Goal: Information Seeking & Learning: Learn about a topic

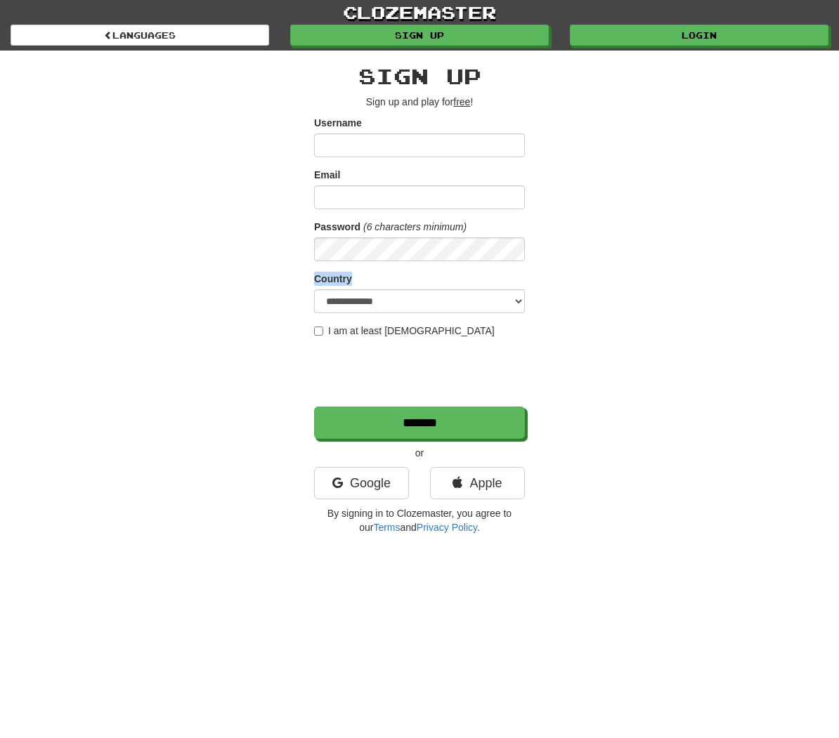
click at [186, 262] on div "**********" at bounding box center [419, 296] width 681 height 491
click at [348, 492] on link "Google" at bounding box center [361, 483] width 95 height 32
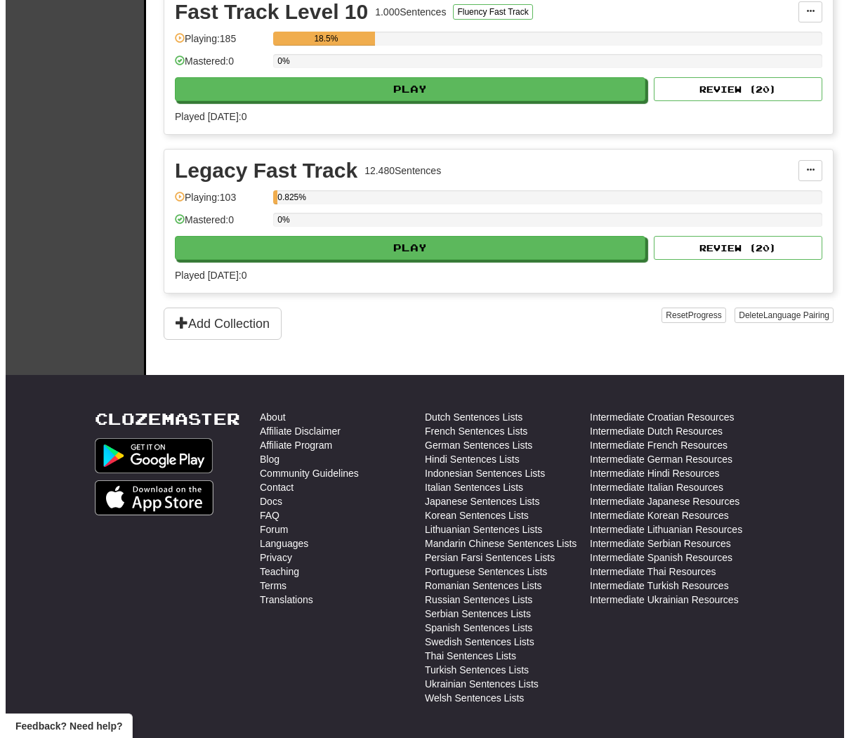
scroll to position [2446, 0]
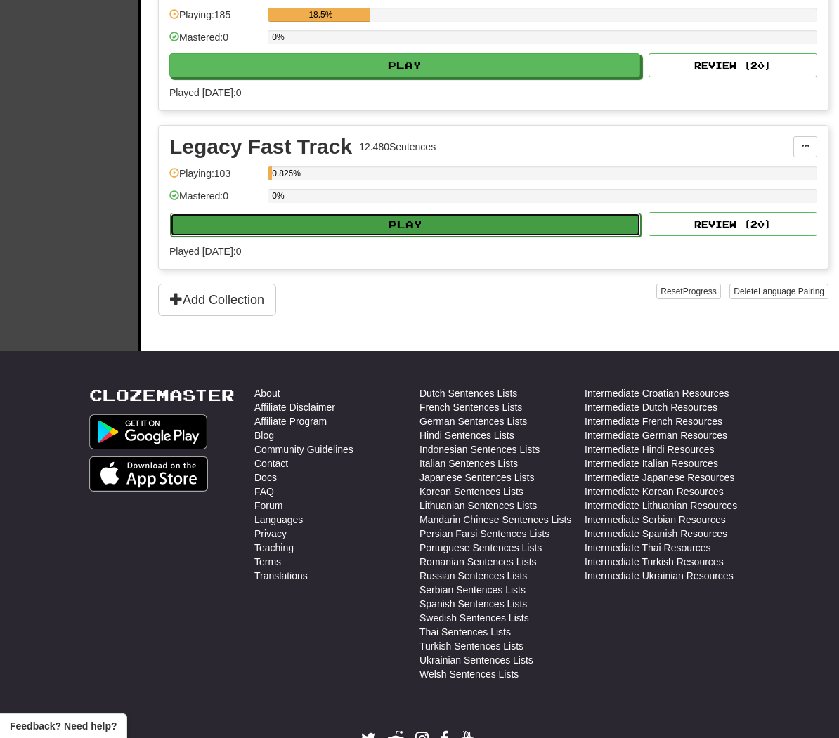
click at [315, 227] on button "Play" at bounding box center [405, 225] width 471 height 24
select select "**"
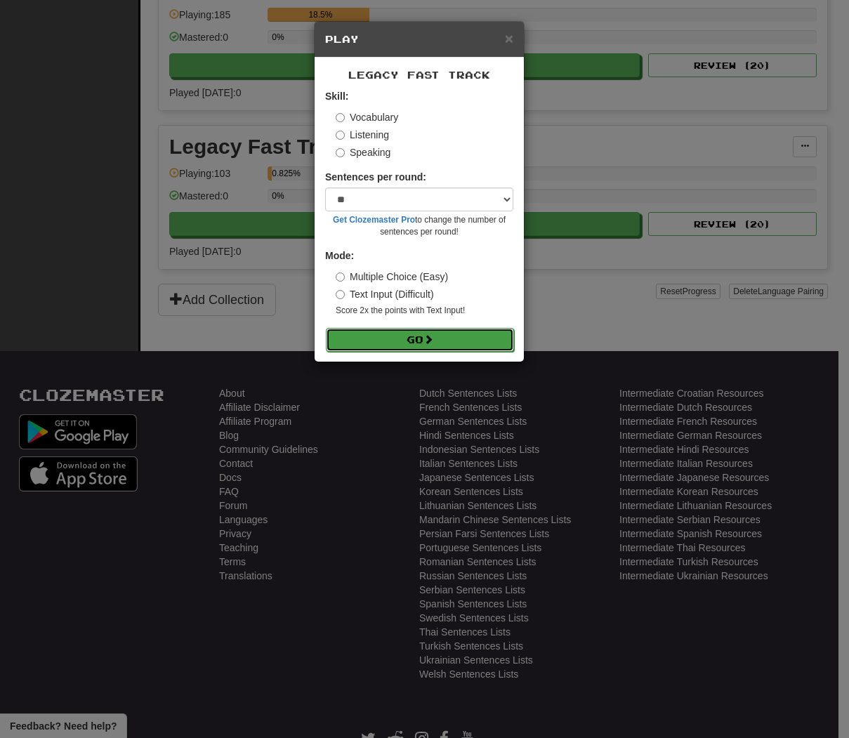
click at [393, 337] on button "Go" at bounding box center [420, 340] width 188 height 24
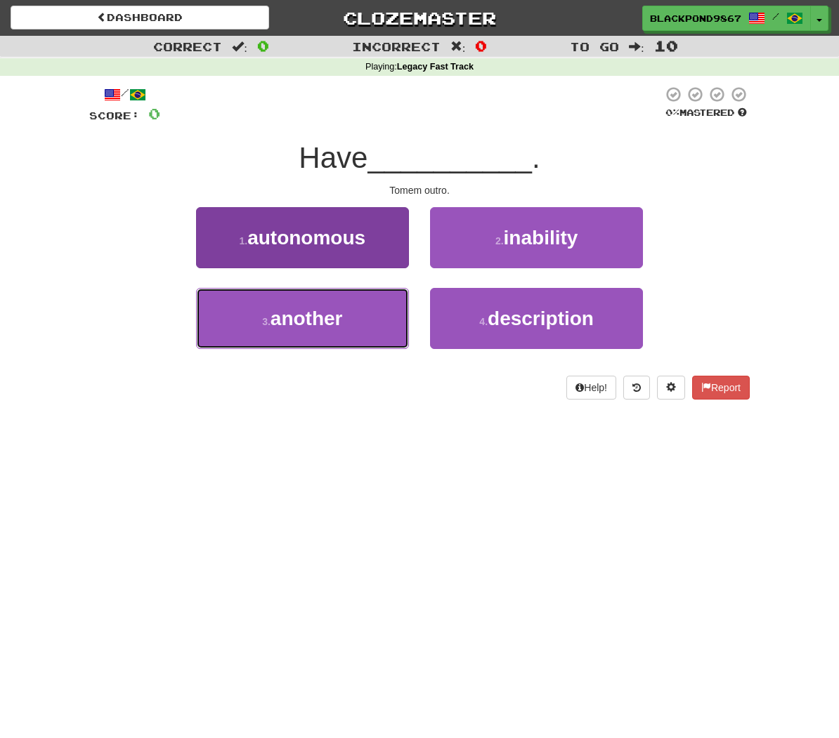
click at [365, 336] on button "3 . another" at bounding box center [302, 318] width 213 height 61
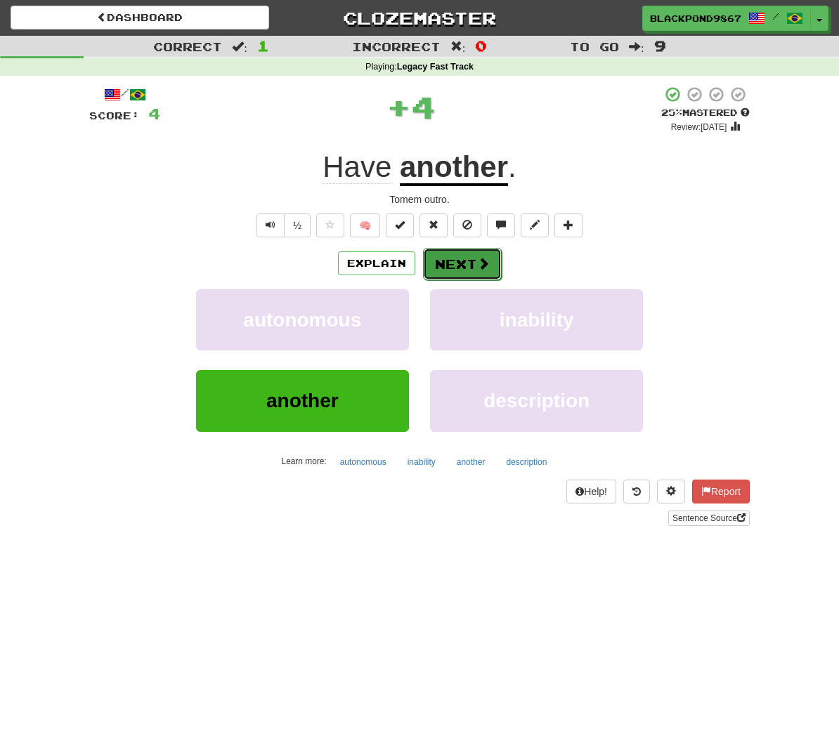
click at [466, 267] on button "Next" at bounding box center [462, 264] width 79 height 32
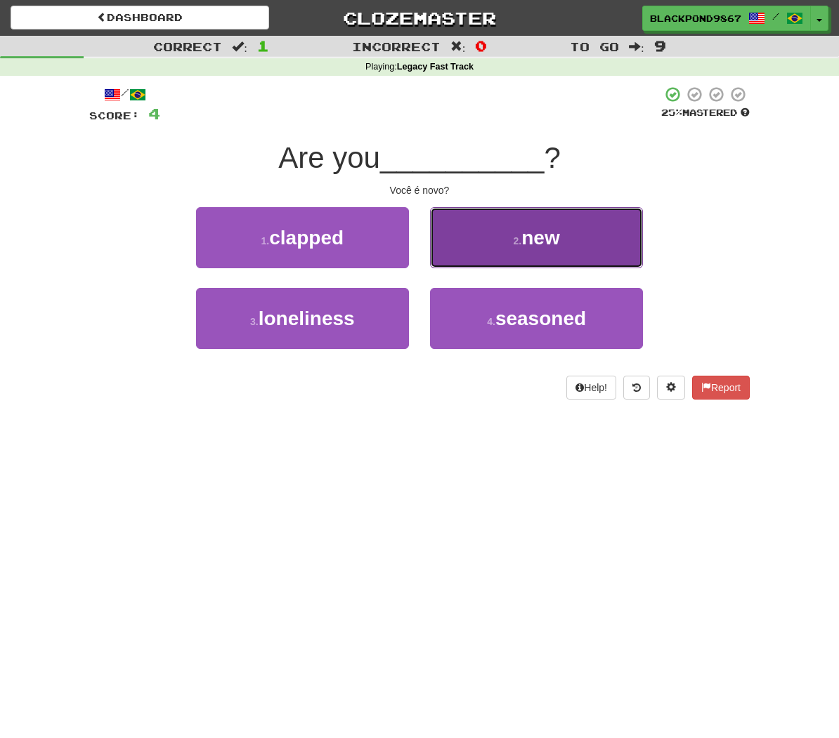
click at [561, 251] on button "2 . new" at bounding box center [536, 237] width 213 height 61
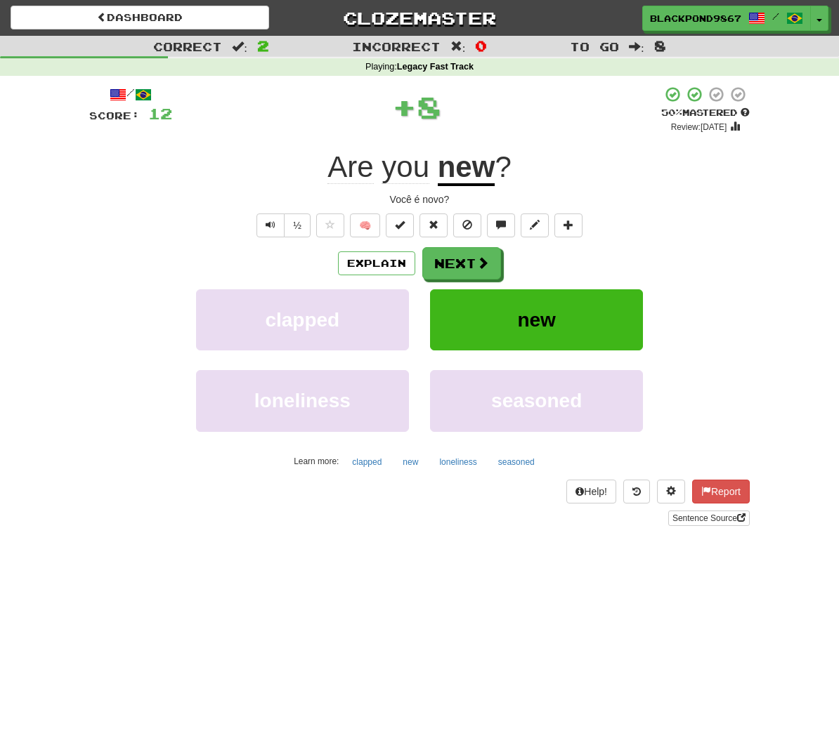
click at [451, 280] on div "Explain Next clapped new loneliness seasoned Learn more: clapped new loneliness…" at bounding box center [419, 359] width 660 height 225
click at [457, 277] on button "Next" at bounding box center [462, 264] width 79 height 32
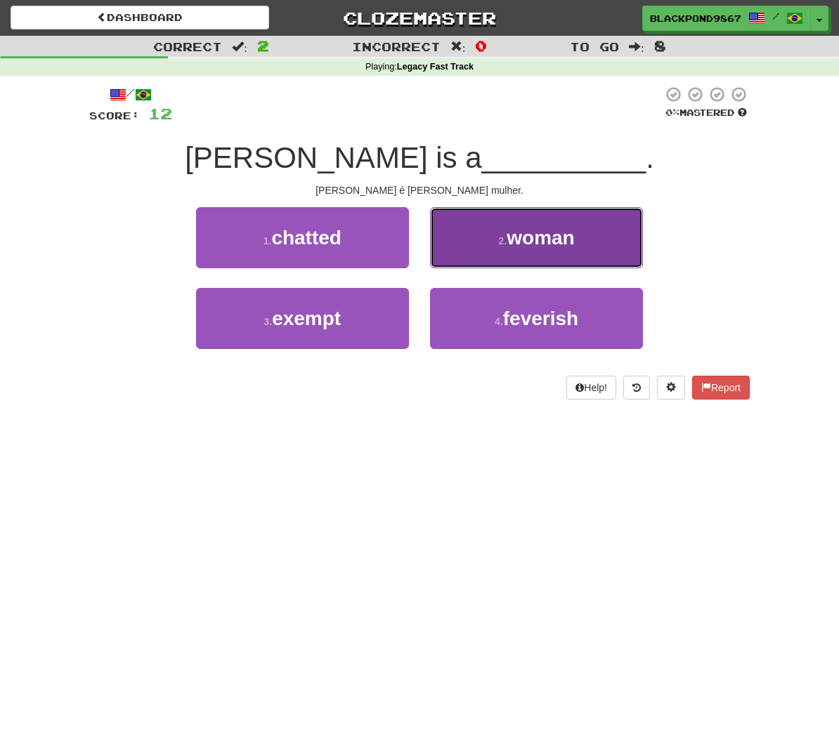
click at [499, 267] on button "2 . woman" at bounding box center [536, 237] width 213 height 61
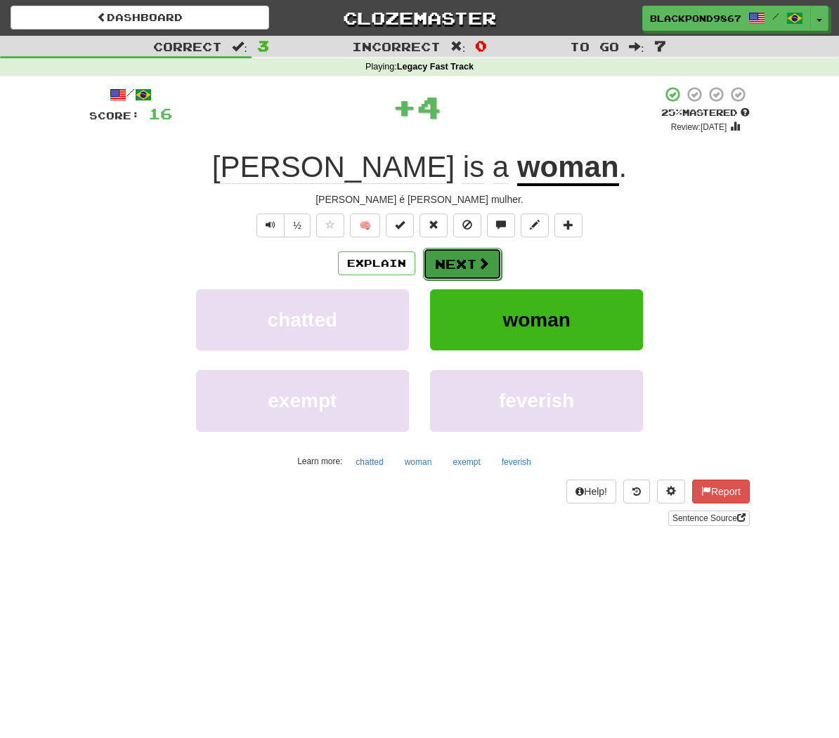
click at [495, 268] on button "Next" at bounding box center [462, 264] width 79 height 32
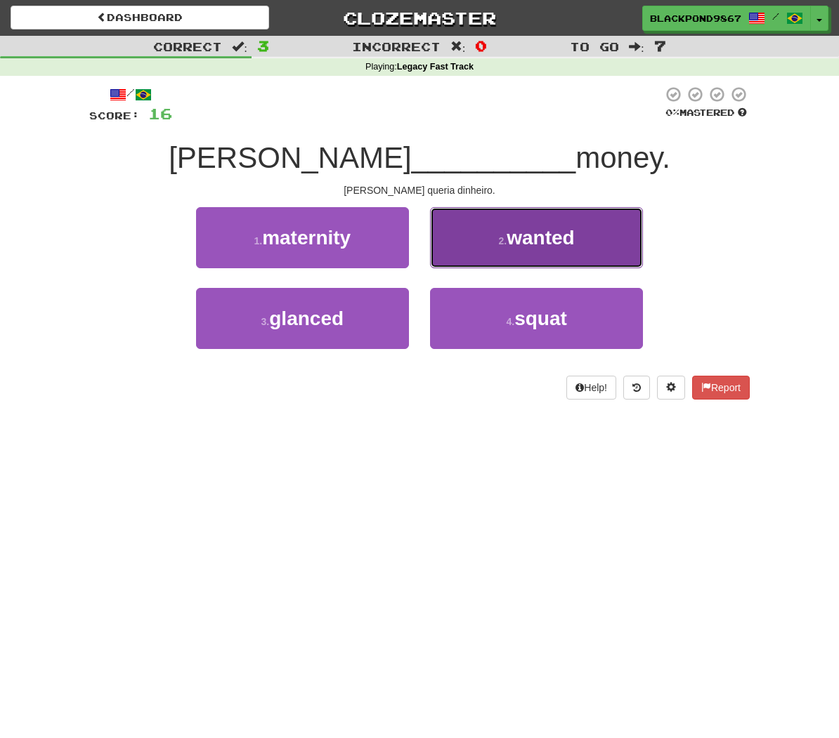
click at [556, 227] on span "wanted" at bounding box center [539, 238] width 67 height 22
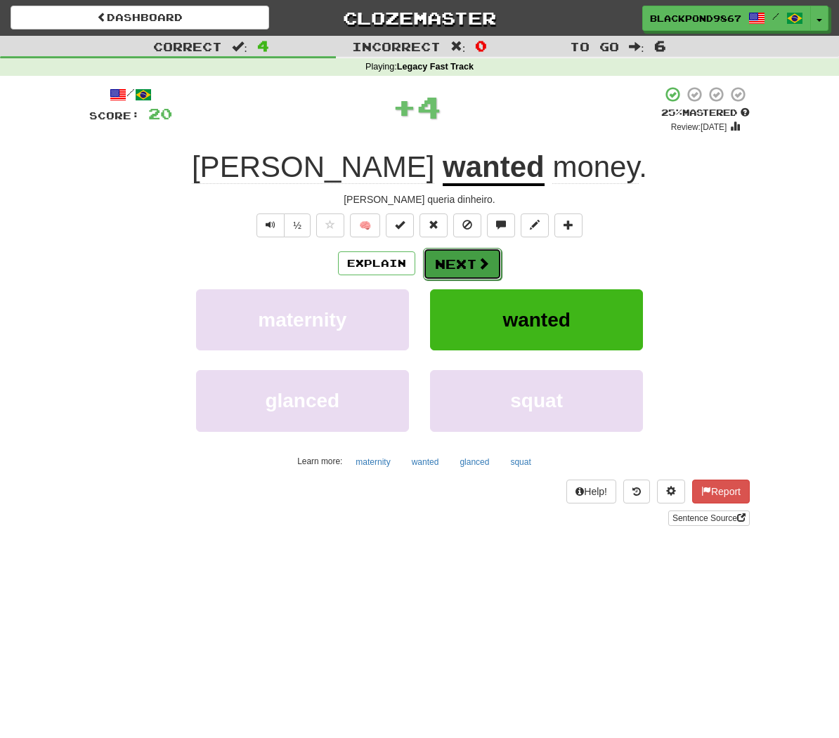
click at [440, 262] on button "Next" at bounding box center [462, 264] width 79 height 32
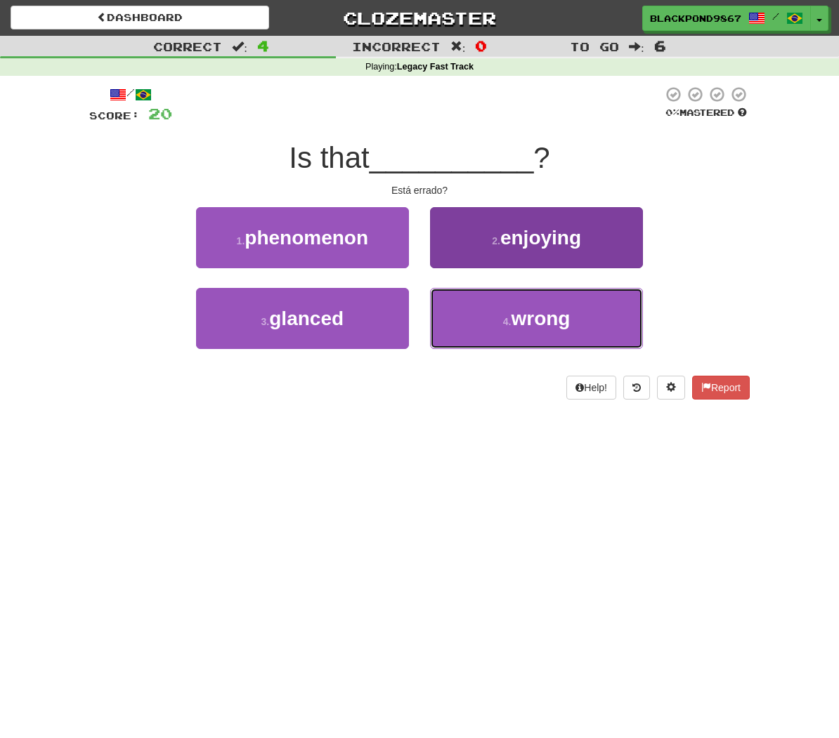
click at [487, 323] on button "4 . wrong" at bounding box center [536, 318] width 213 height 61
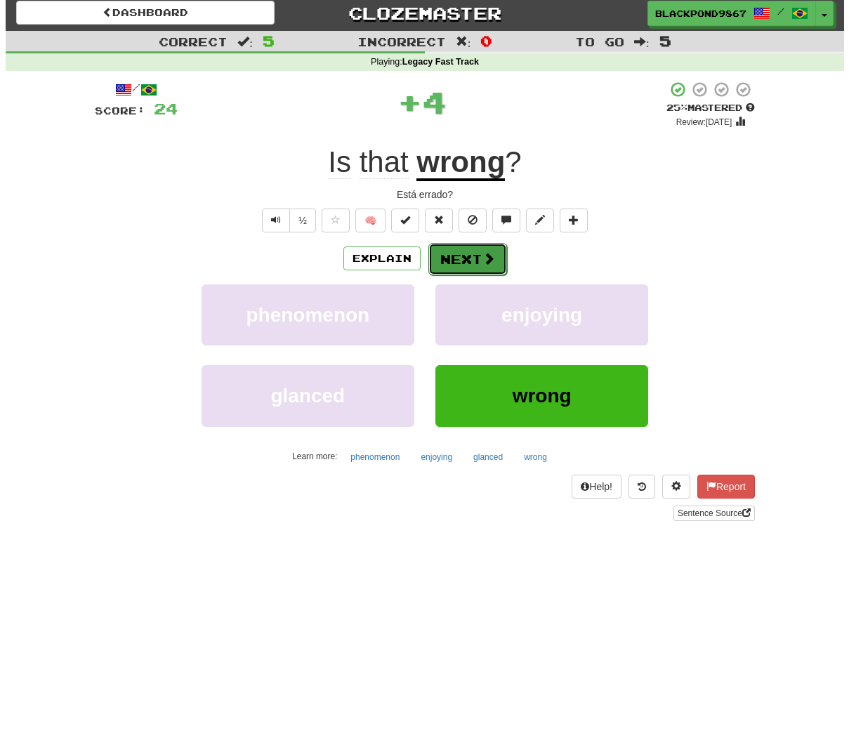
scroll to position [8, 0]
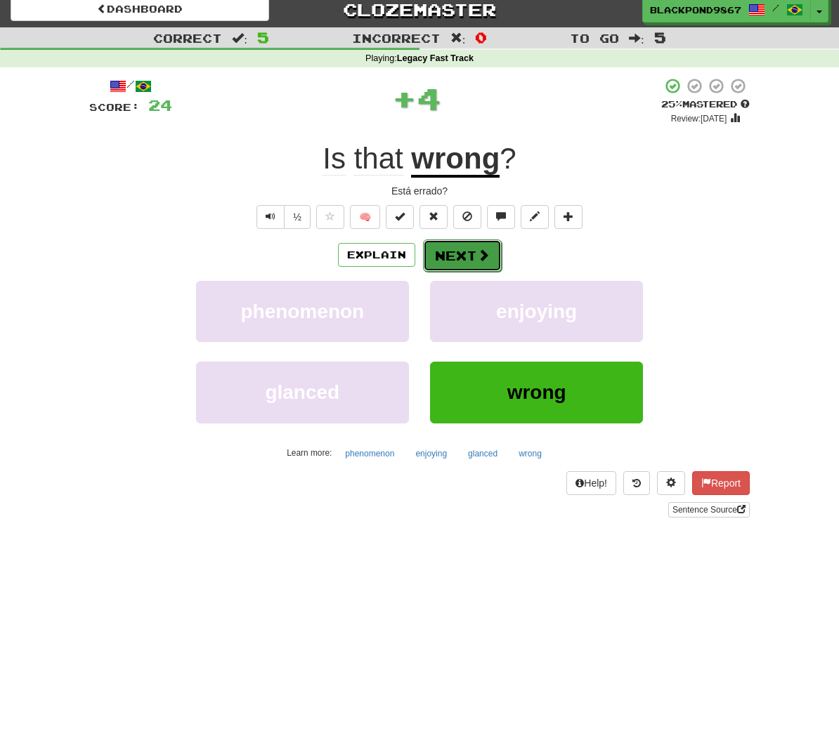
click at [471, 261] on button "Next" at bounding box center [462, 255] width 79 height 32
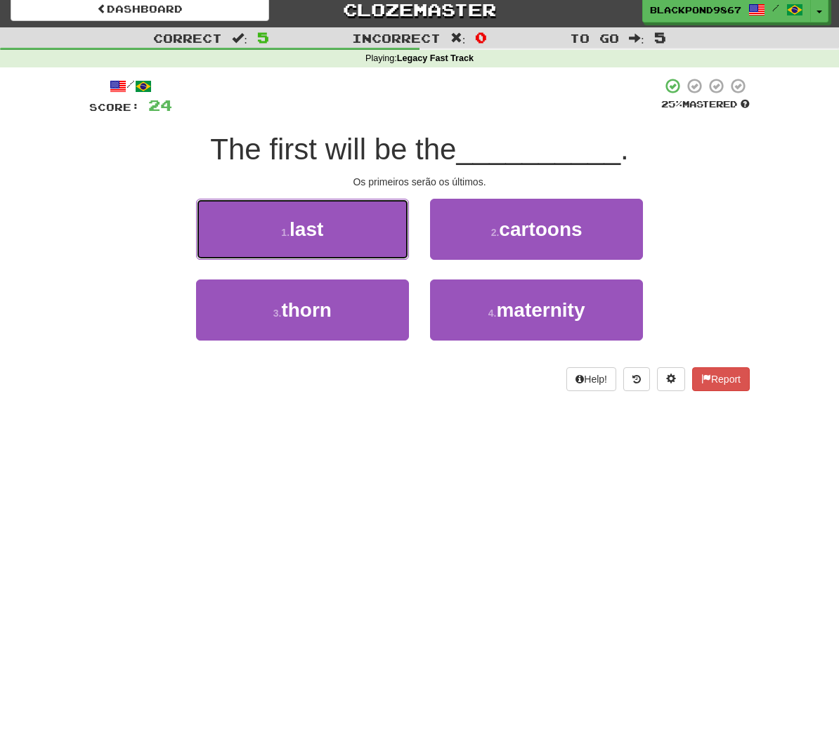
drag, startPoint x: 291, startPoint y: 237, endPoint x: 317, endPoint y: 237, distance: 25.3
click at [293, 237] on span "last" at bounding box center [306, 229] width 34 height 22
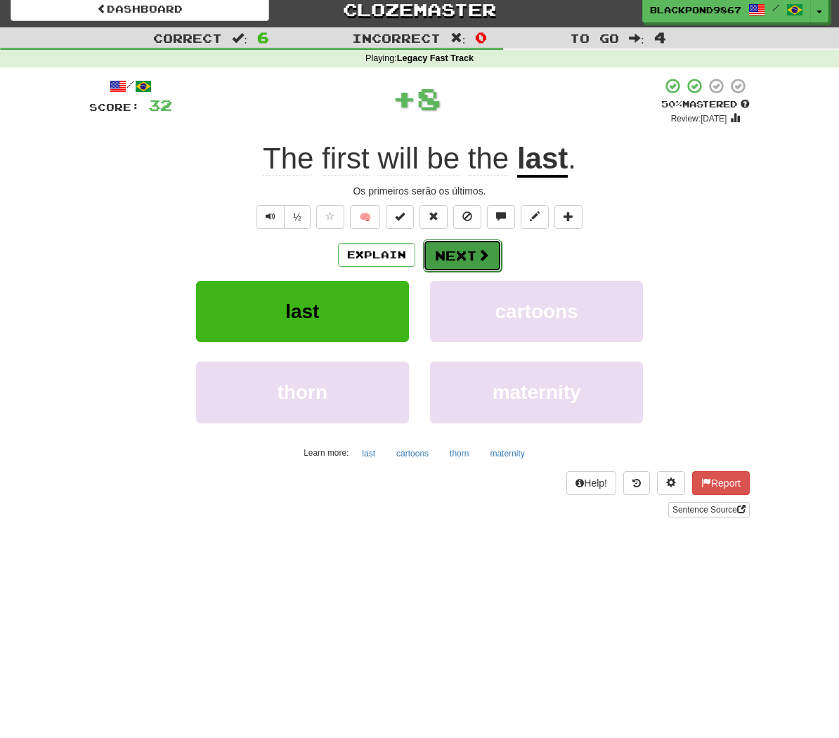
click at [468, 252] on button "Next" at bounding box center [462, 255] width 79 height 32
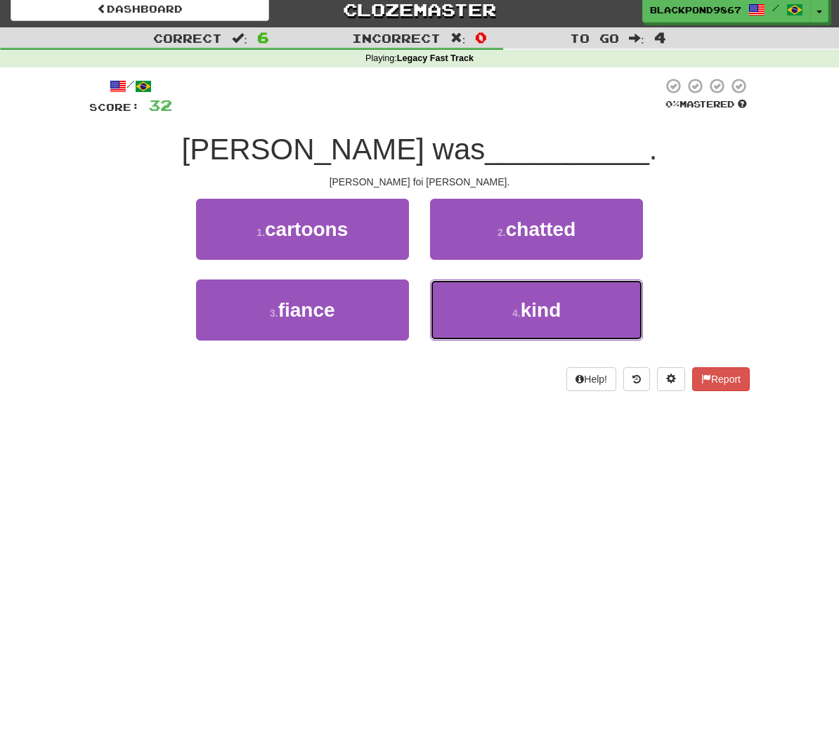
drag, startPoint x: 536, startPoint y: 306, endPoint x: 491, endPoint y: 273, distance: 55.8
click at [536, 305] on button "4 . kind" at bounding box center [536, 310] width 213 height 61
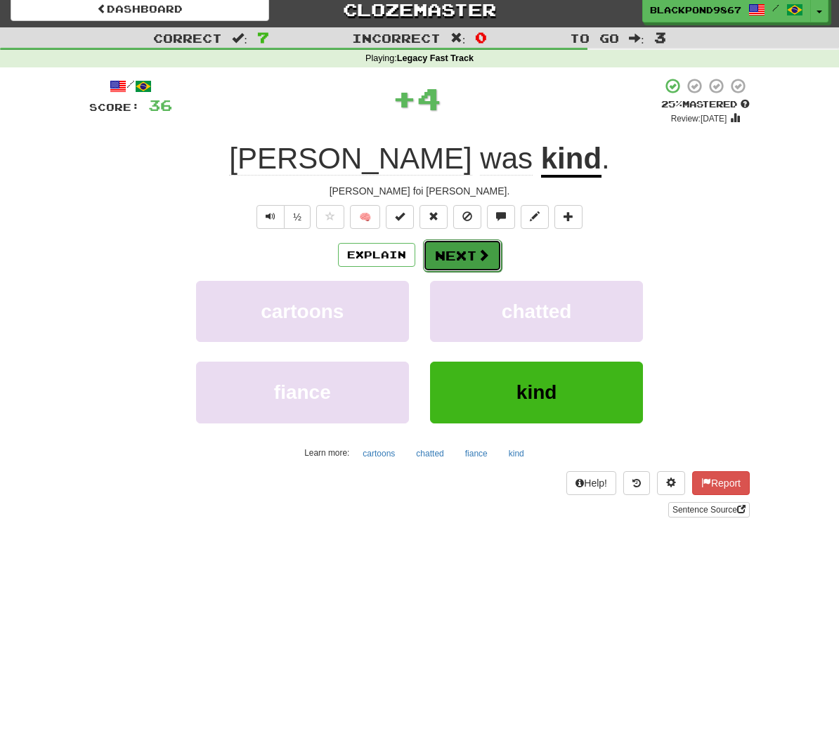
click at [457, 255] on button "Next" at bounding box center [462, 255] width 79 height 32
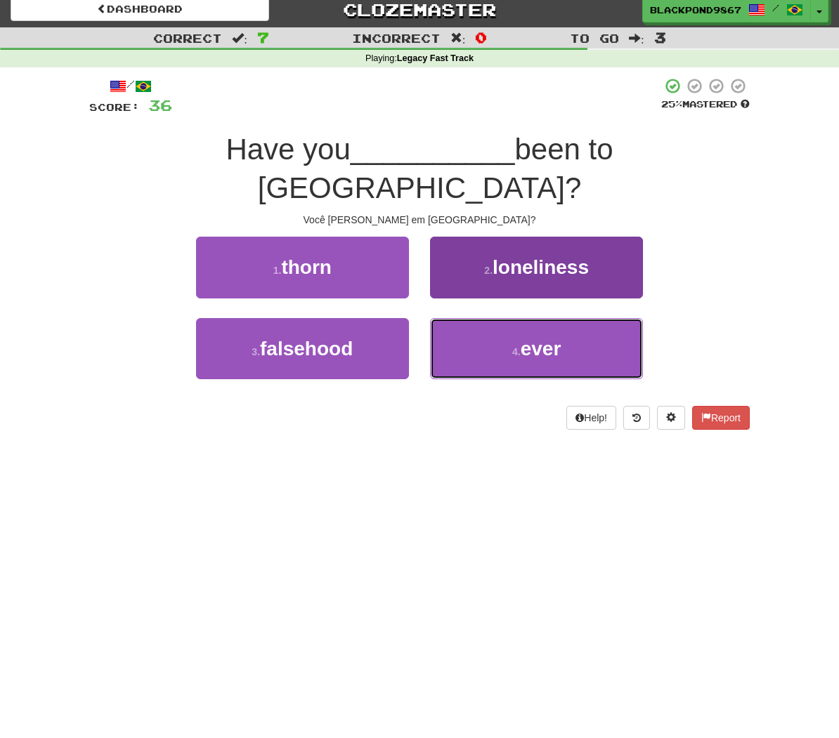
drag, startPoint x: 557, startPoint y: 310, endPoint x: 543, endPoint y: 296, distance: 19.9
click at [556, 338] on span "ever" at bounding box center [540, 349] width 41 height 22
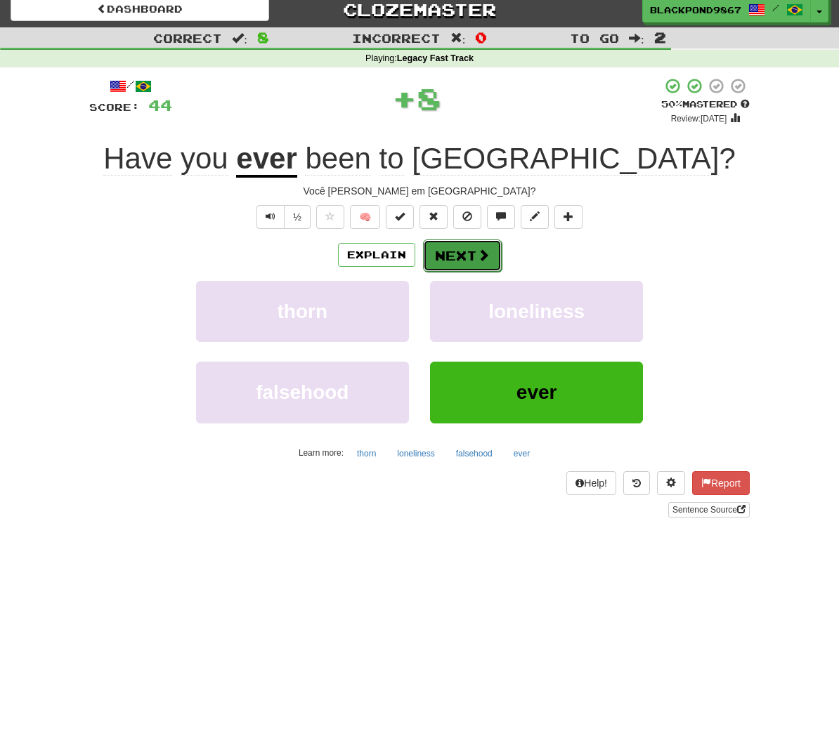
click at [475, 249] on button "Next" at bounding box center [462, 255] width 79 height 32
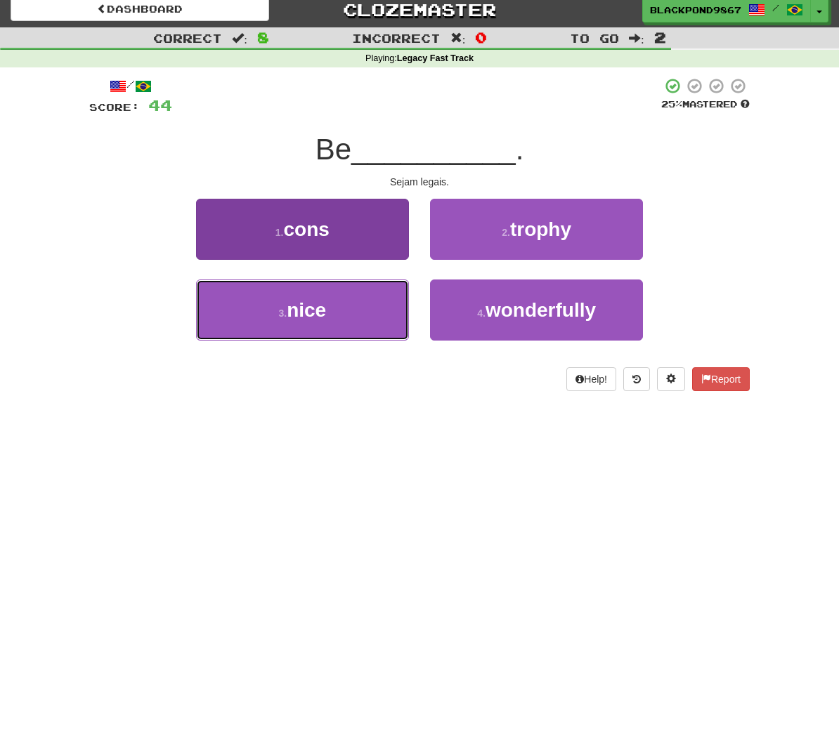
drag, startPoint x: 362, startPoint y: 332, endPoint x: 408, endPoint y: 302, distance: 54.9
click at [363, 330] on button "3 . nice" at bounding box center [302, 310] width 213 height 61
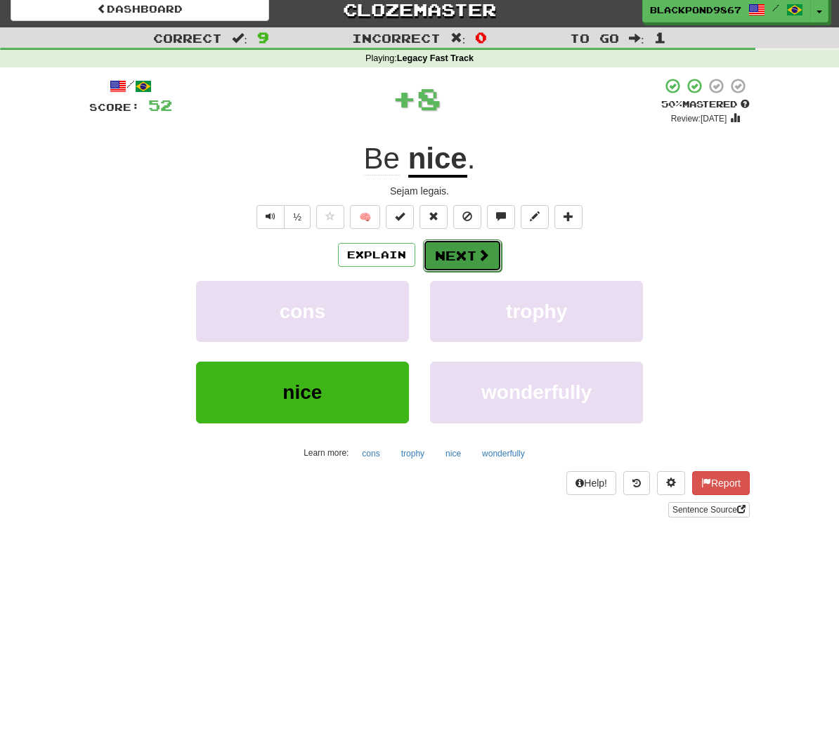
click at [471, 260] on button "Next" at bounding box center [462, 255] width 79 height 32
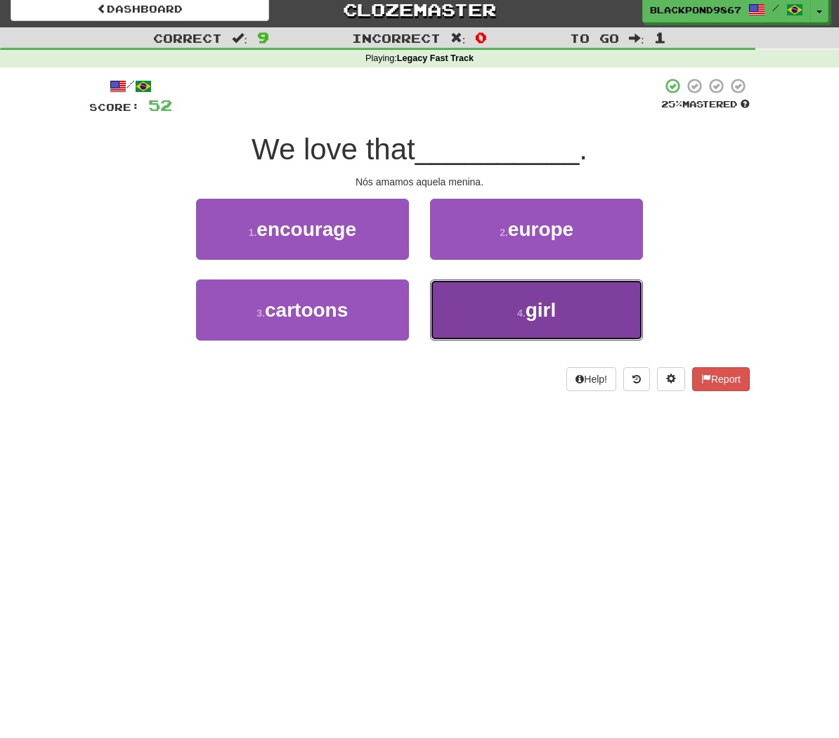
click at [484, 314] on button "4 . girl" at bounding box center [536, 310] width 213 height 61
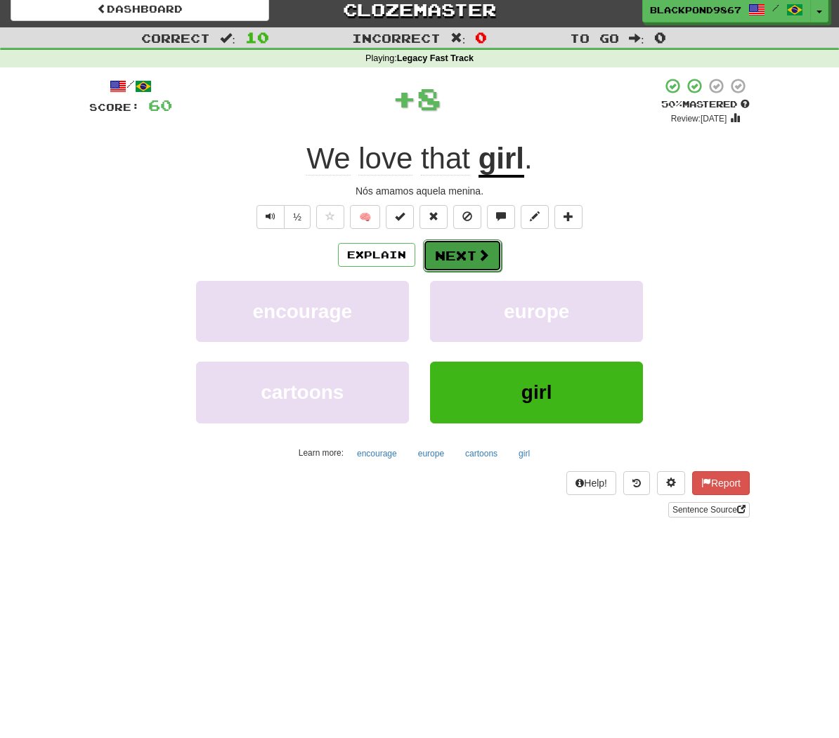
click at [477, 255] on span at bounding box center [483, 255] width 13 height 13
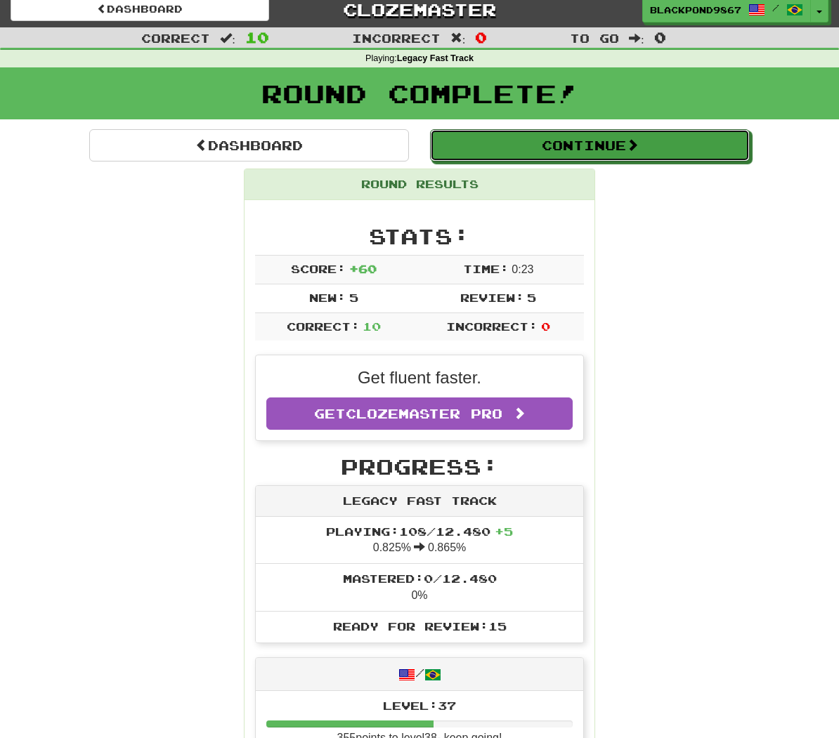
click at [613, 153] on button "Continue" at bounding box center [590, 145] width 320 height 32
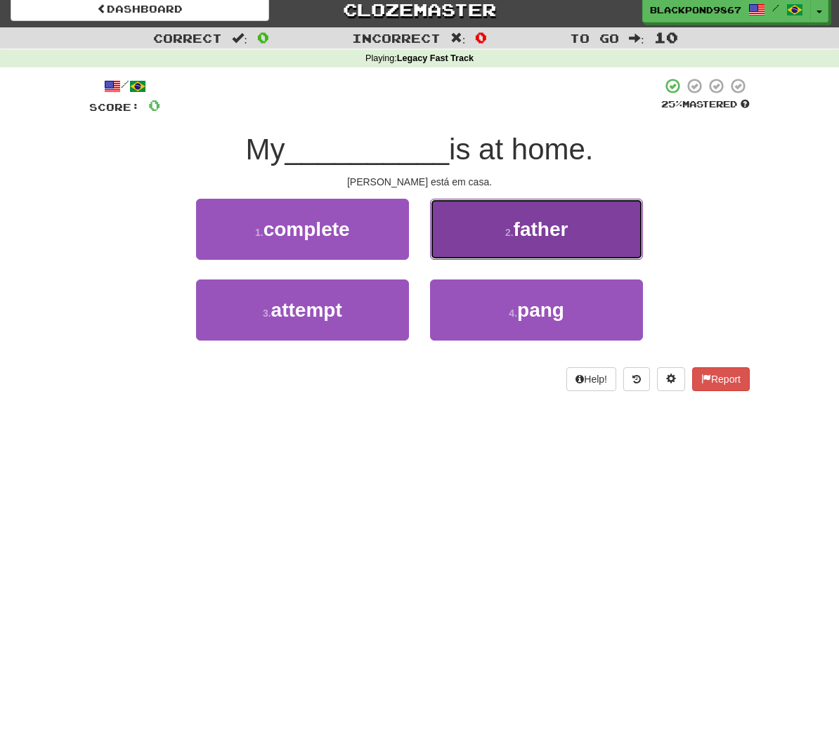
click at [561, 239] on span "father" at bounding box center [540, 229] width 55 height 22
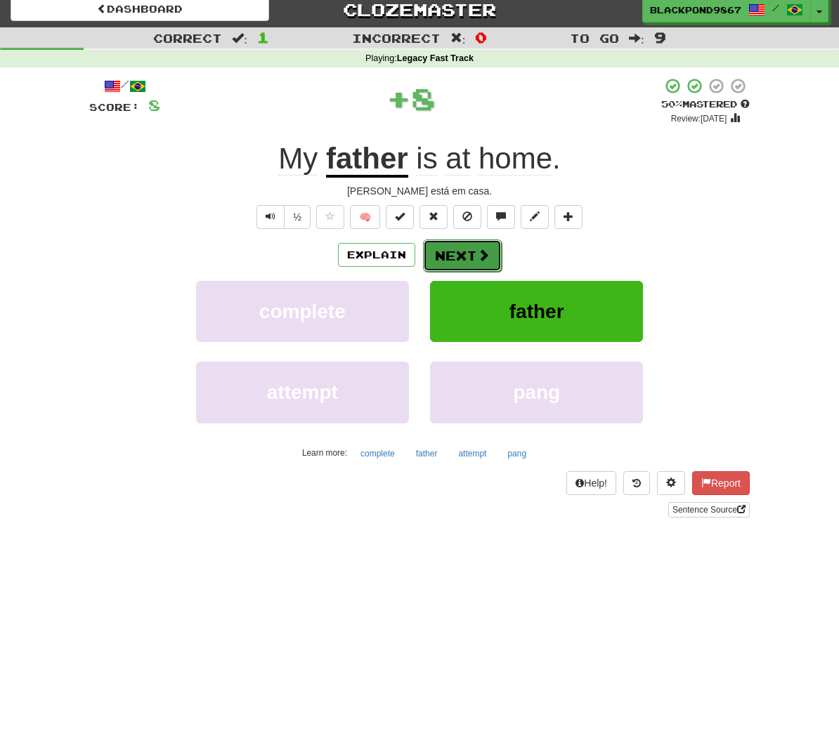
click at [485, 256] on span at bounding box center [483, 255] width 13 height 13
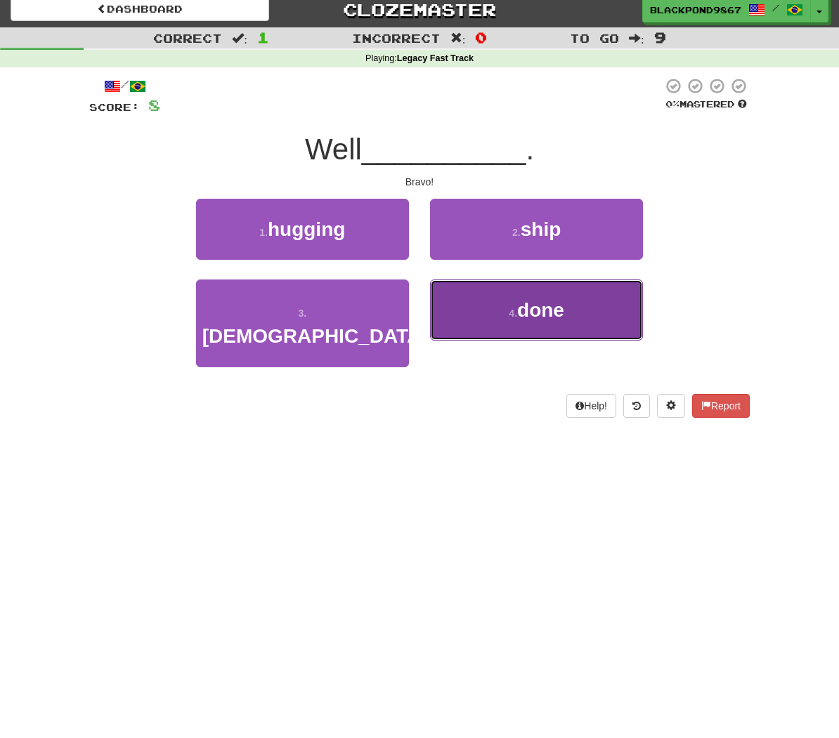
click at [512, 336] on button "4 . done" at bounding box center [536, 310] width 213 height 61
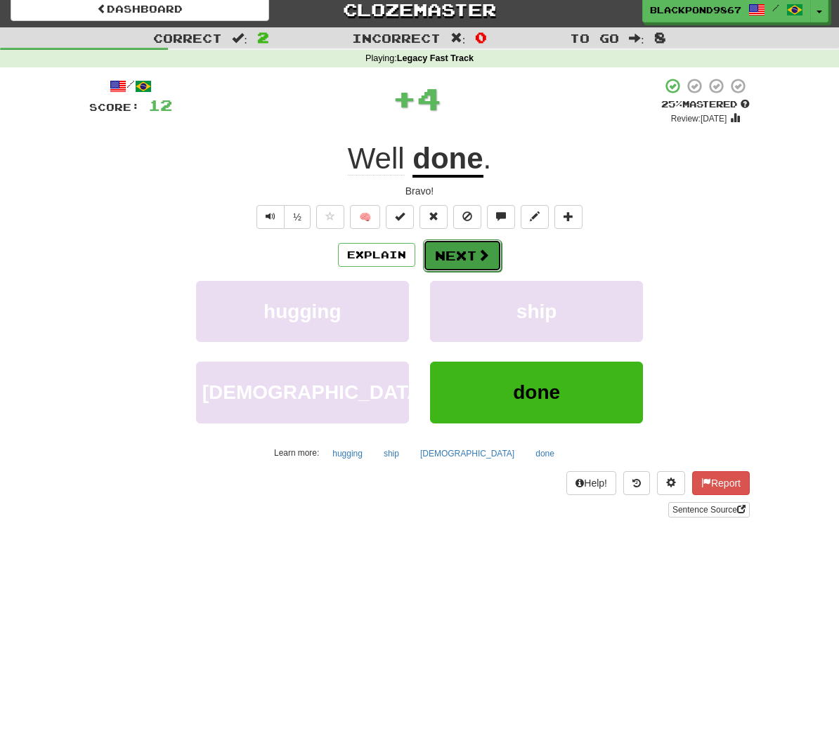
click at [472, 254] on button "Next" at bounding box center [462, 255] width 79 height 32
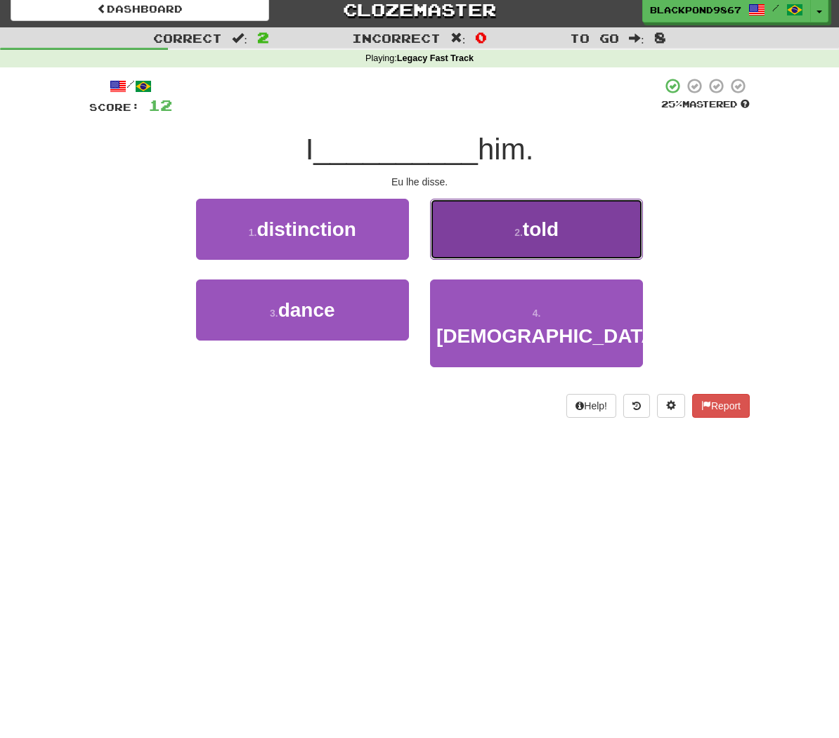
click at [553, 244] on button "2 . told" at bounding box center [536, 229] width 213 height 61
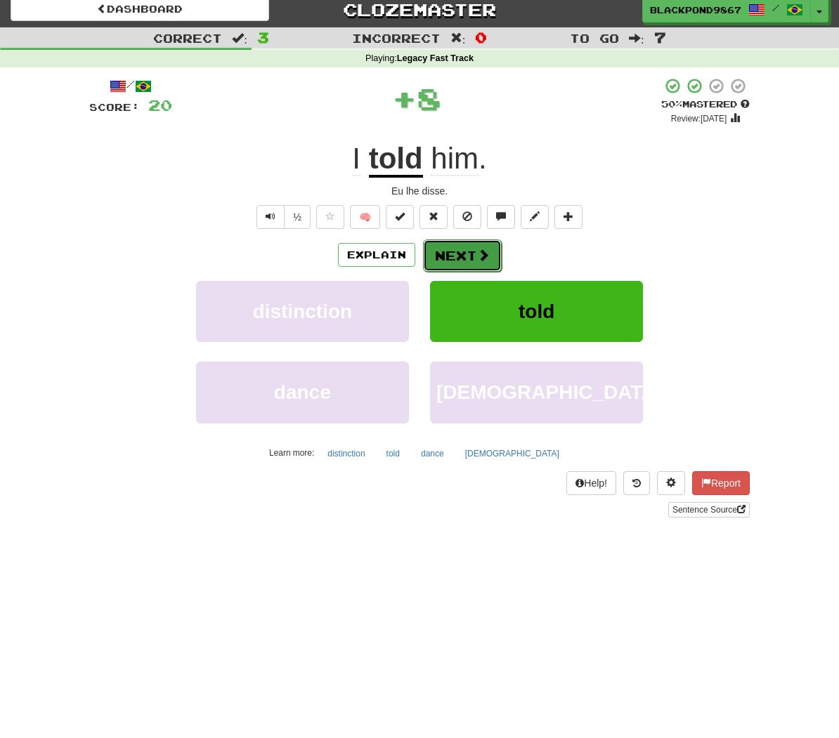
click at [459, 249] on button "Next" at bounding box center [462, 255] width 79 height 32
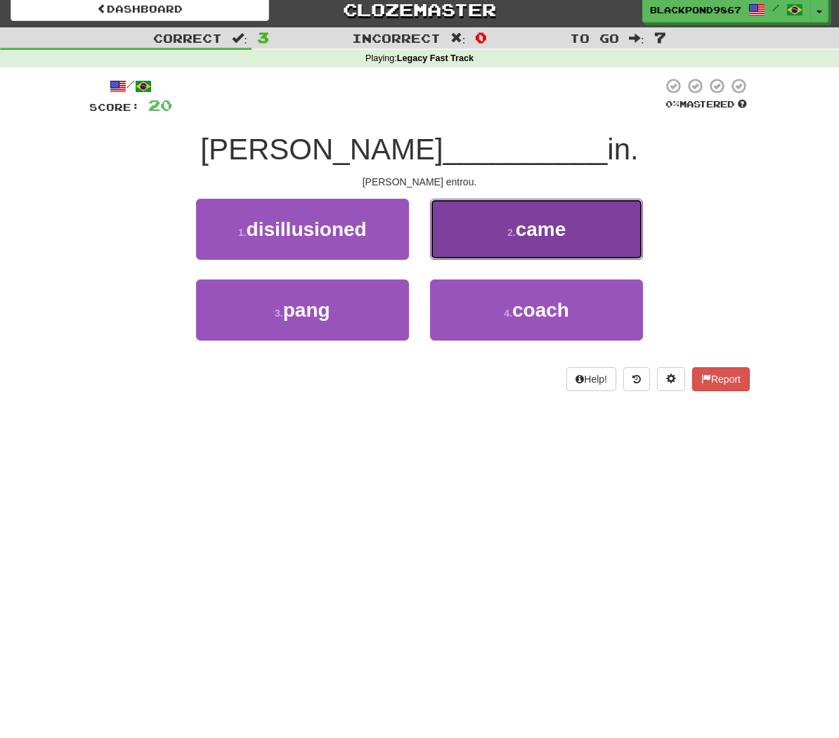
click at [506, 235] on button "2 . came" at bounding box center [536, 229] width 213 height 61
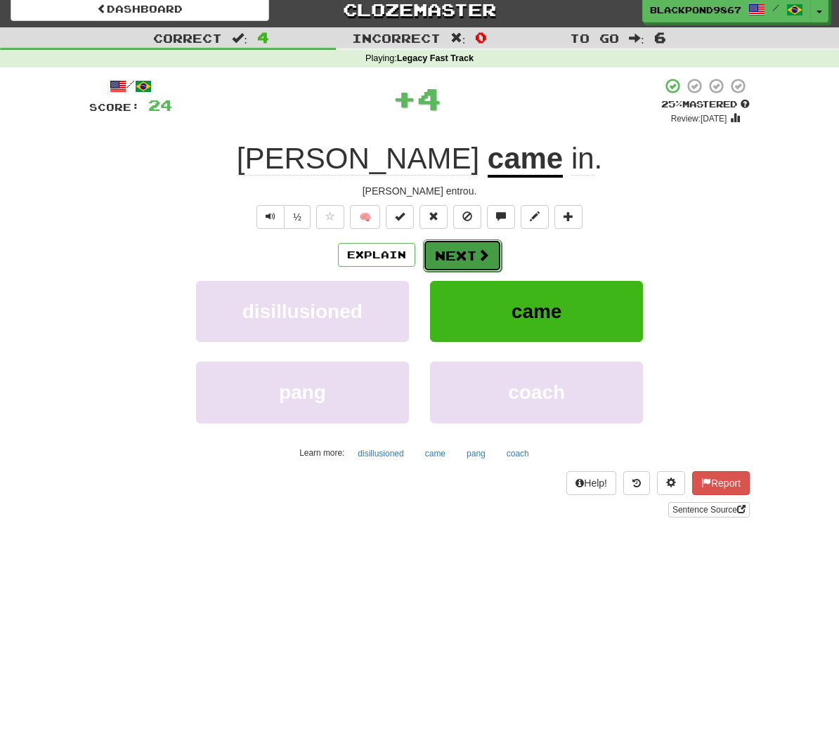
click at [471, 249] on button "Next" at bounding box center [462, 255] width 79 height 32
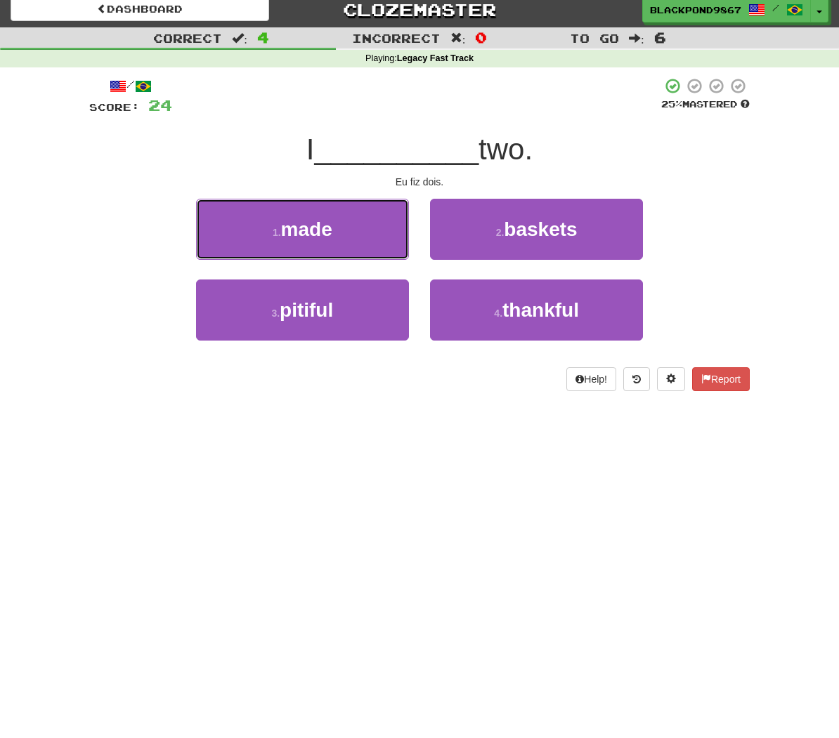
drag, startPoint x: 367, startPoint y: 242, endPoint x: 404, endPoint y: 235, distance: 37.9
click at [373, 241] on button "1 . made" at bounding box center [302, 229] width 213 height 61
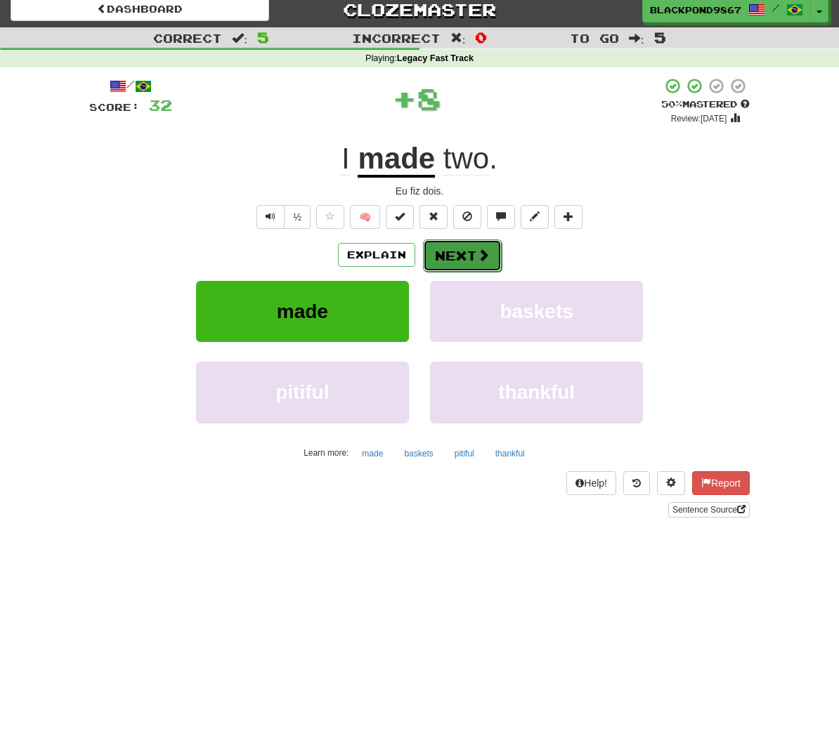
click at [480, 254] on span at bounding box center [483, 255] width 13 height 13
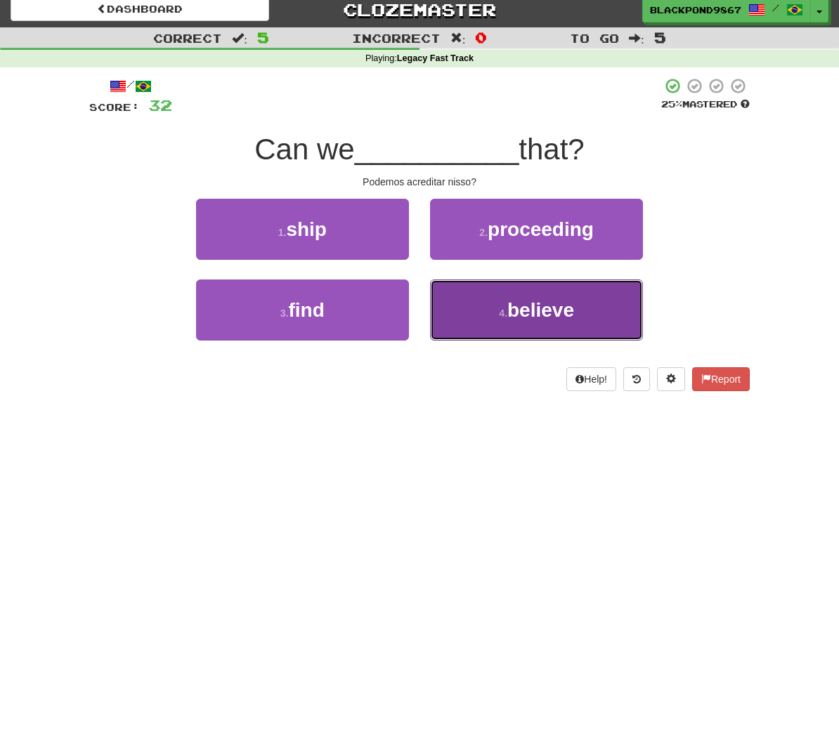
click at [531, 319] on button "4 . believe" at bounding box center [536, 310] width 213 height 61
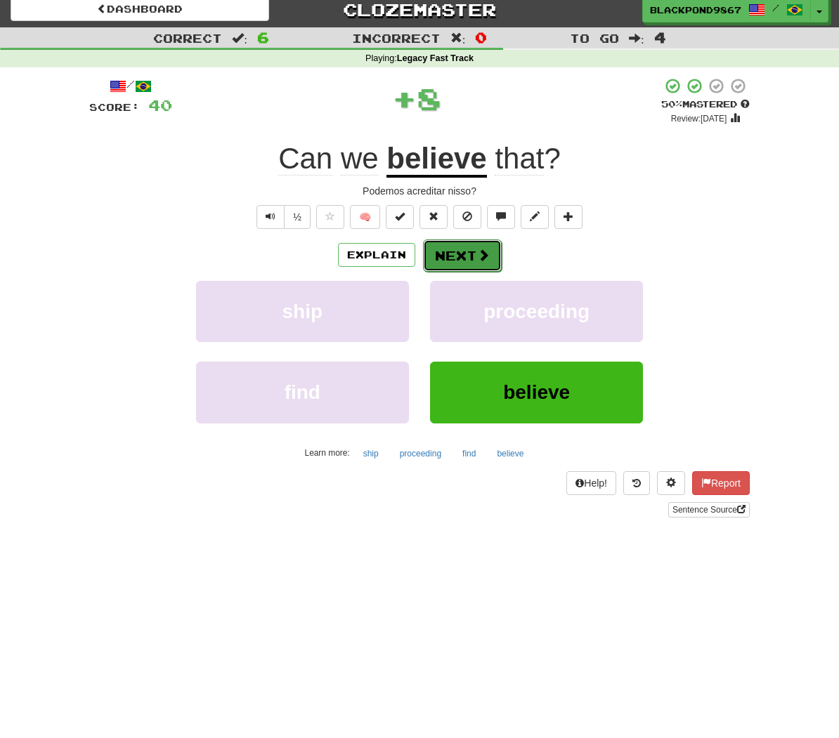
click at [461, 248] on button "Next" at bounding box center [462, 255] width 79 height 32
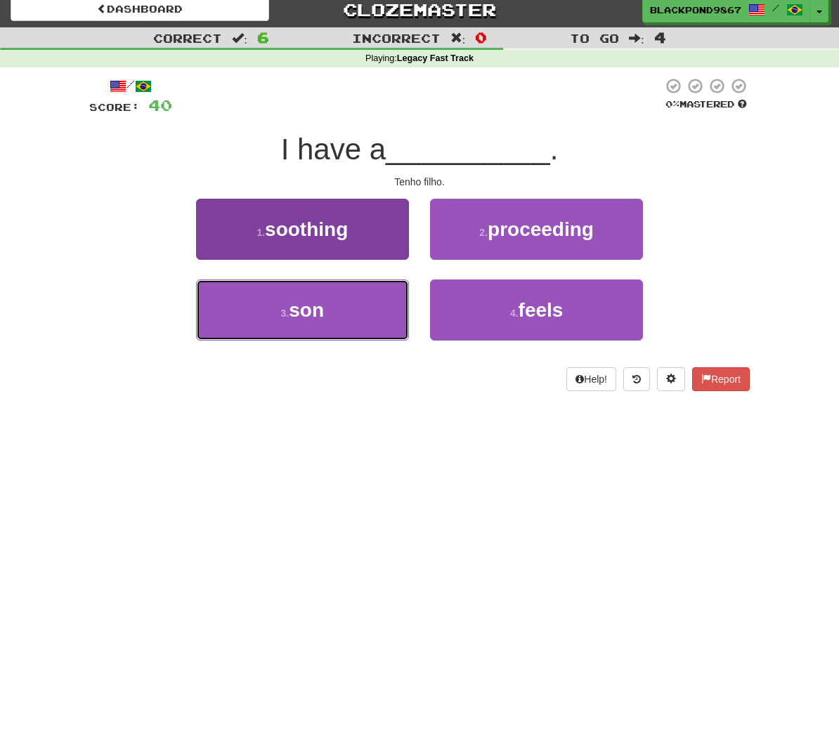
click at [338, 302] on button "3 . son" at bounding box center [302, 310] width 213 height 61
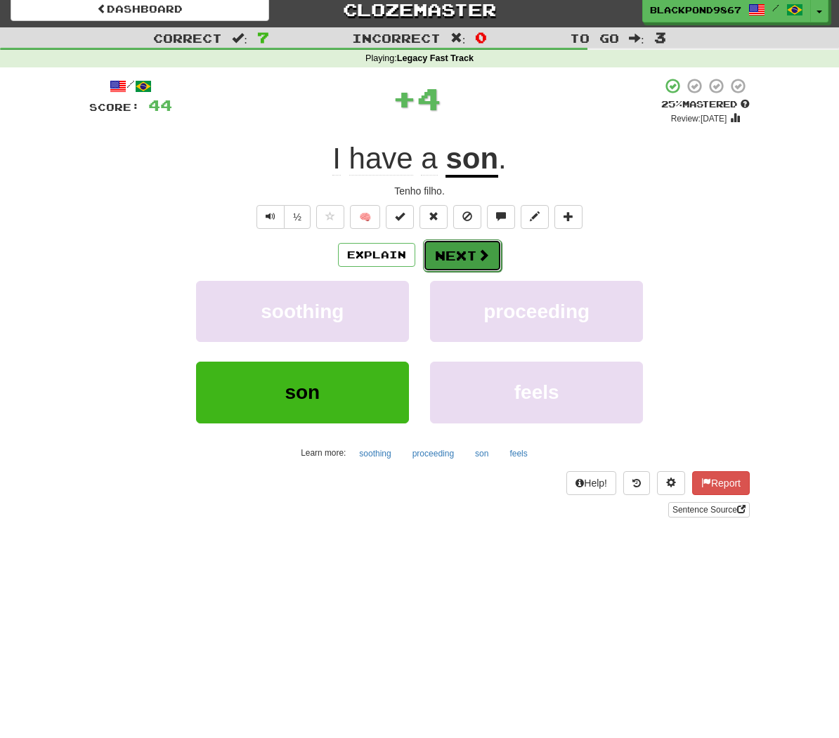
click at [449, 245] on button "Next" at bounding box center [462, 255] width 79 height 32
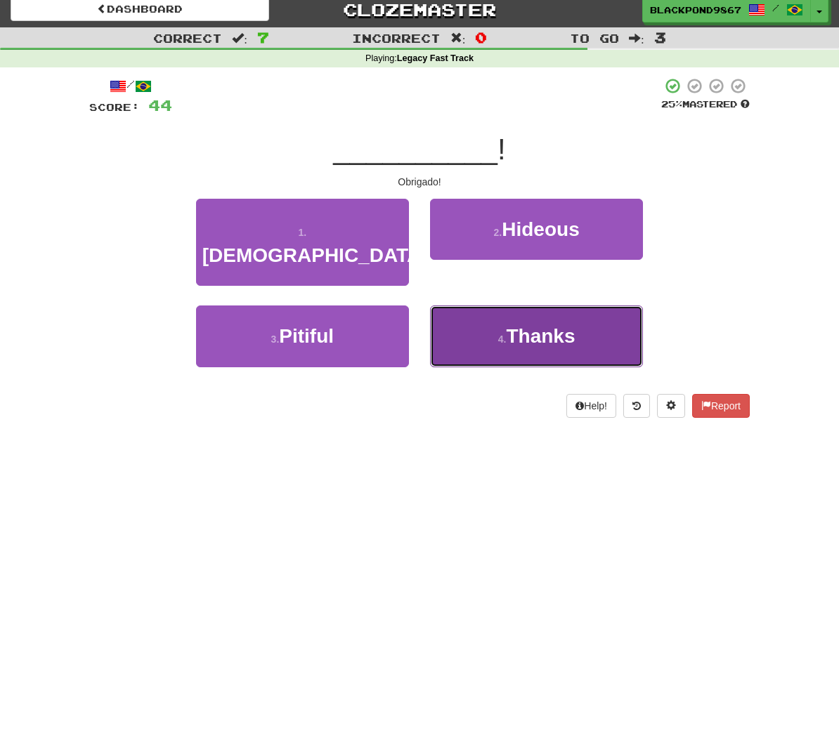
click at [461, 313] on button "4 . Thanks" at bounding box center [536, 336] width 213 height 61
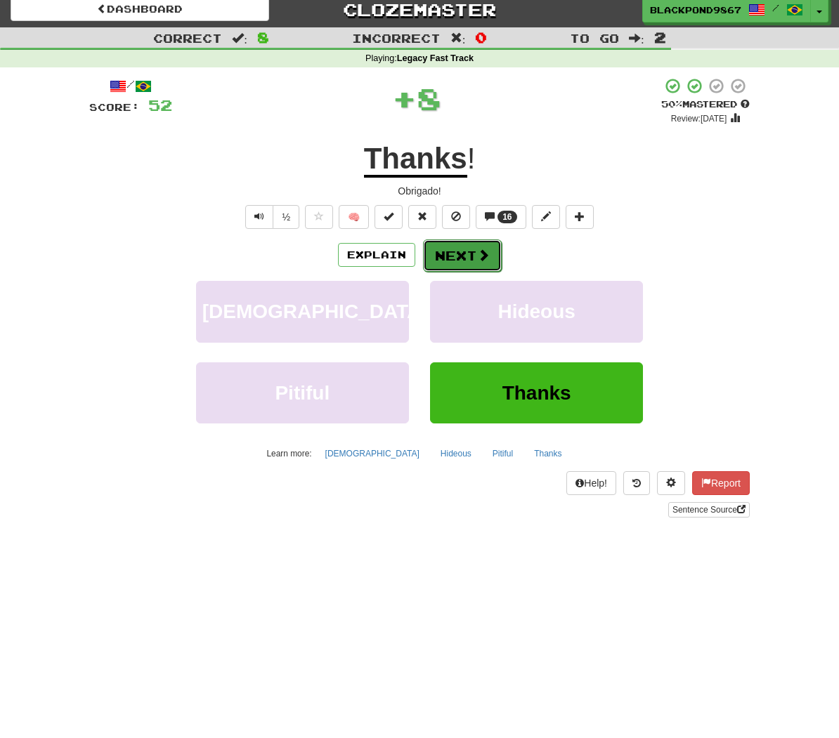
click at [446, 249] on button "Next" at bounding box center [462, 255] width 79 height 32
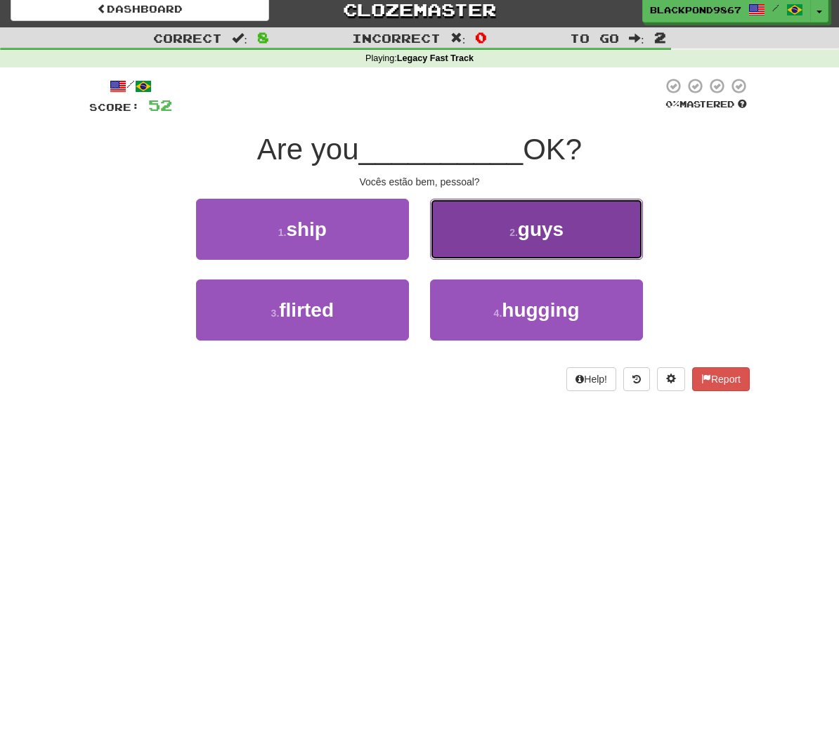
click at [484, 253] on button "2 . guys" at bounding box center [536, 229] width 213 height 61
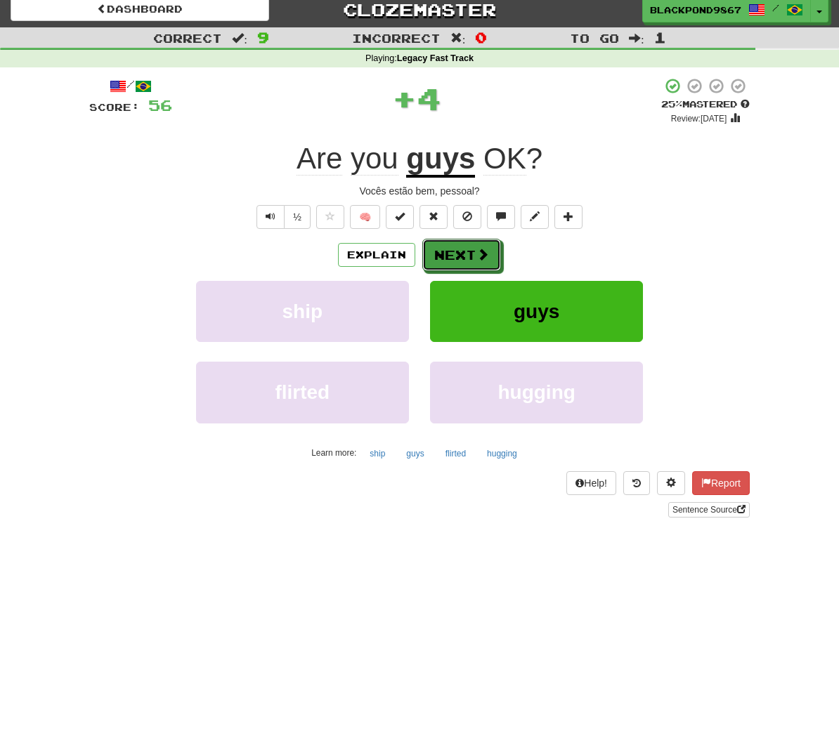
click at [484, 253] on span at bounding box center [482, 254] width 13 height 13
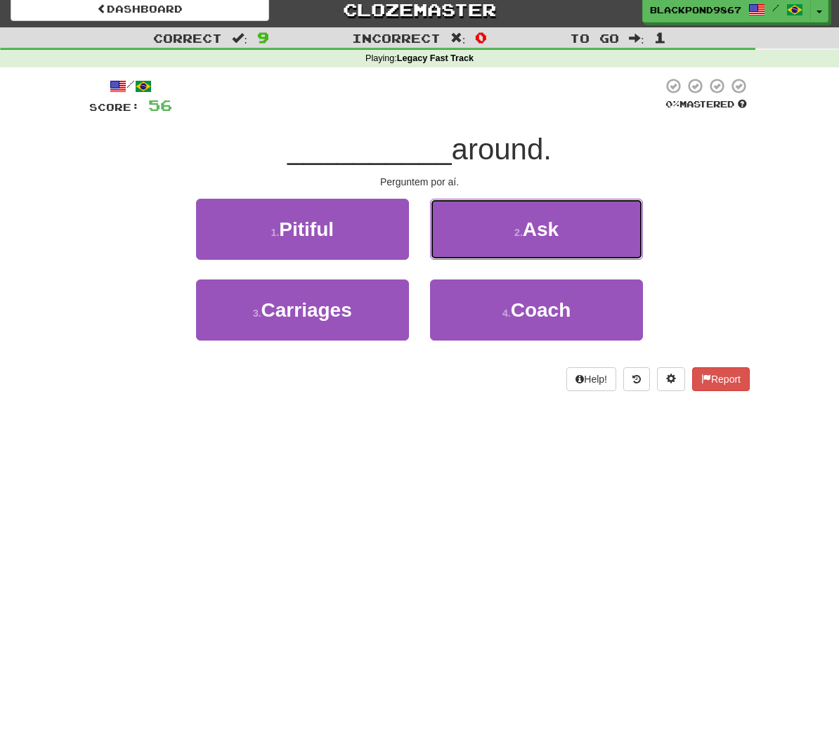
click at [484, 253] on button "2 . Ask" at bounding box center [536, 229] width 213 height 61
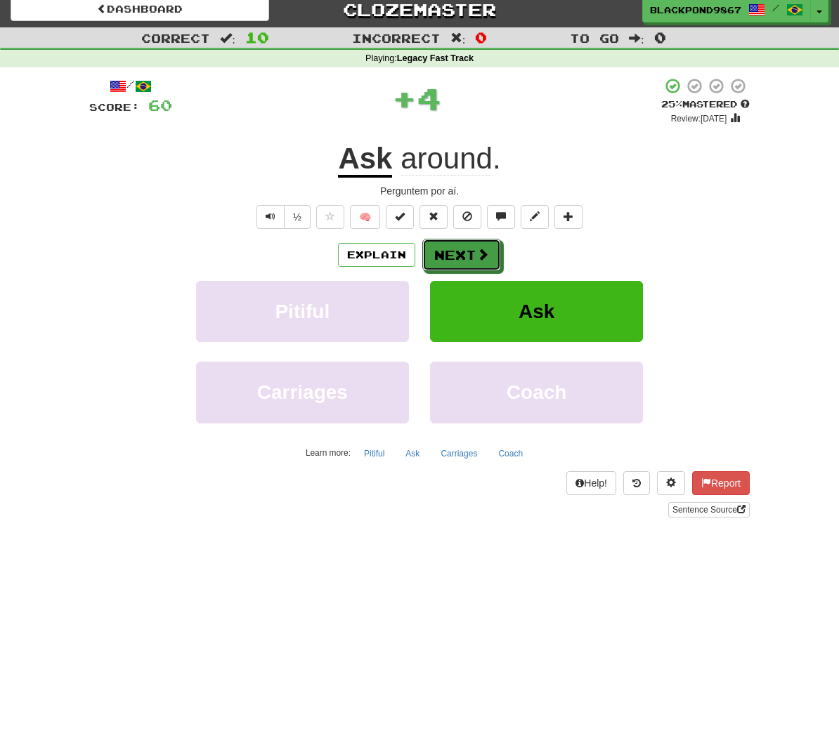
click at [484, 253] on span at bounding box center [482, 254] width 13 height 13
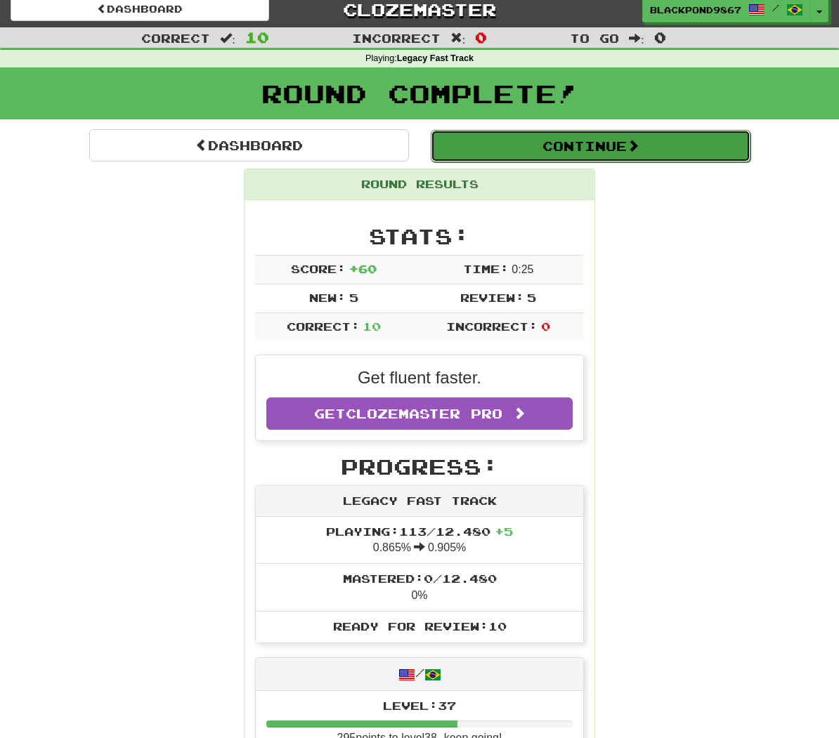
click at [533, 145] on button "Continue" at bounding box center [591, 146] width 320 height 32
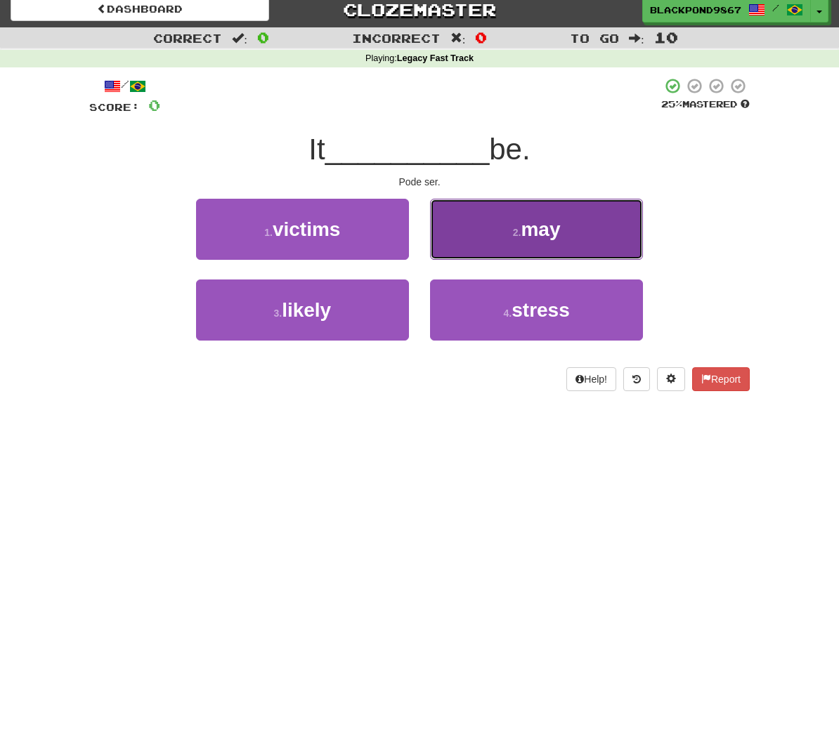
click at [550, 252] on button "2 . may" at bounding box center [536, 229] width 213 height 61
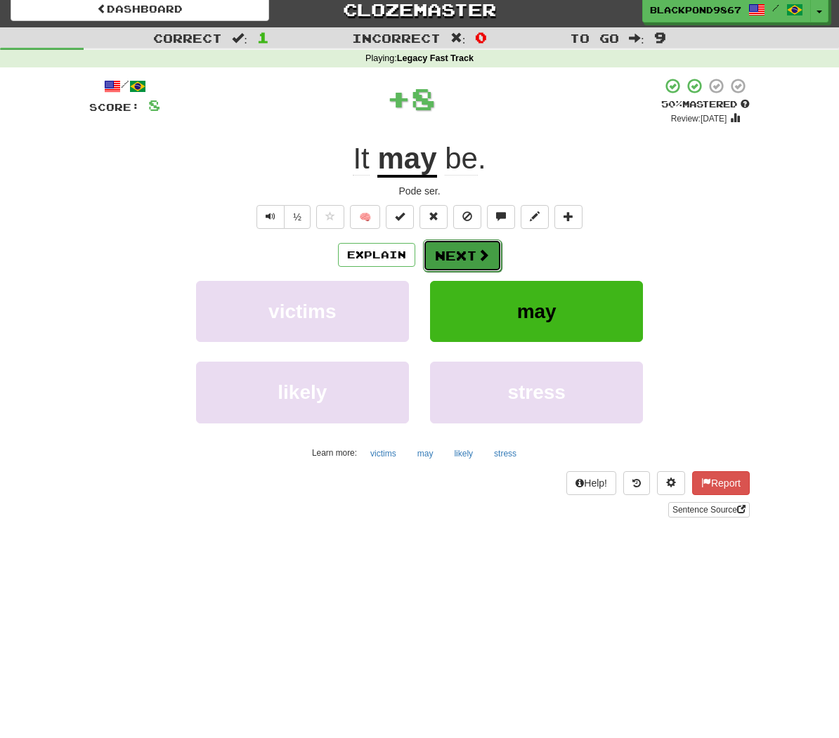
click at [477, 261] on span at bounding box center [483, 255] width 13 height 13
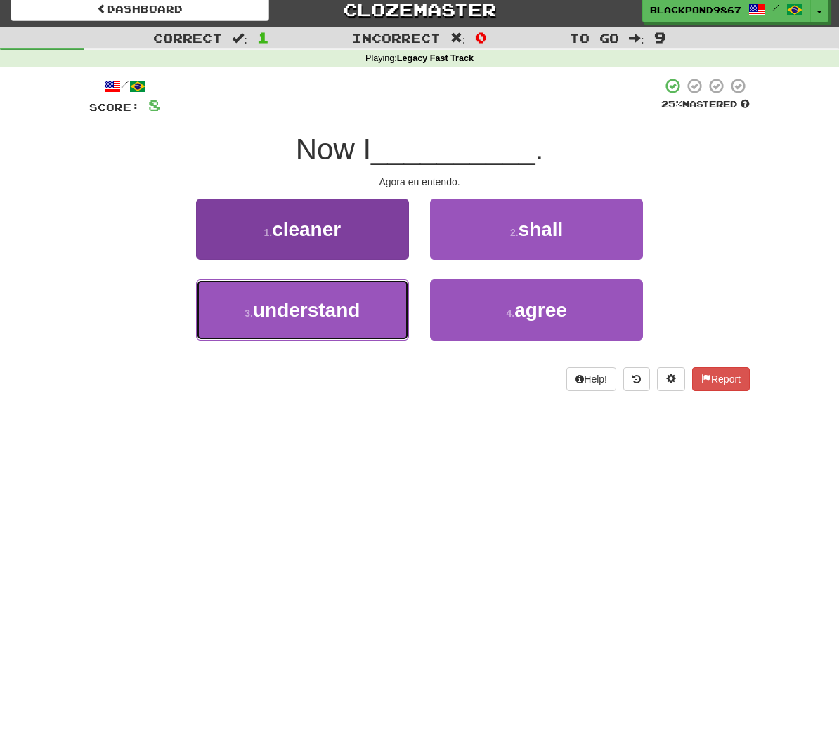
click at [253, 317] on span "understand" at bounding box center [306, 310] width 107 height 22
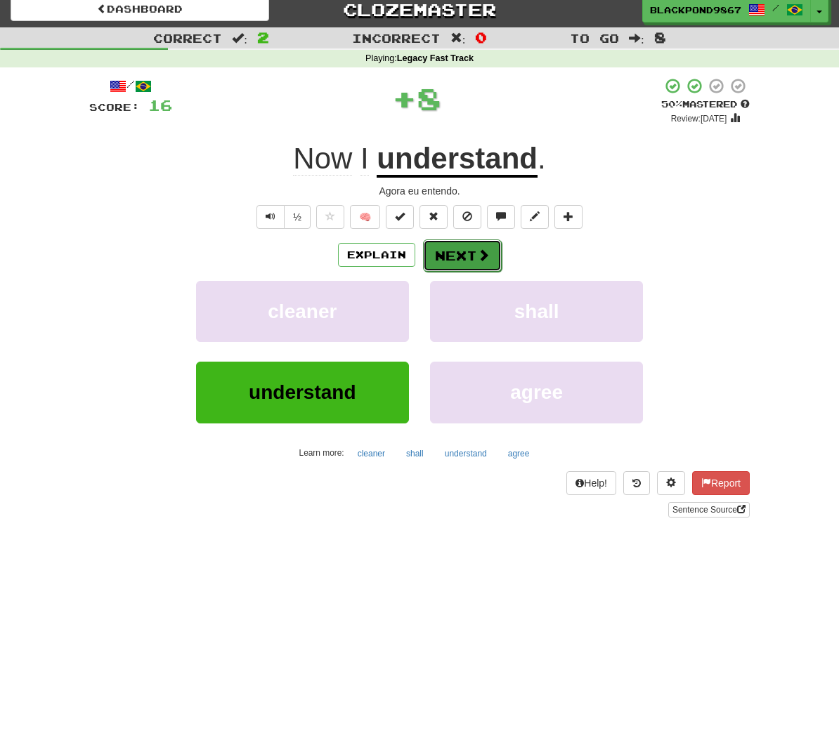
click at [477, 258] on span at bounding box center [483, 255] width 13 height 13
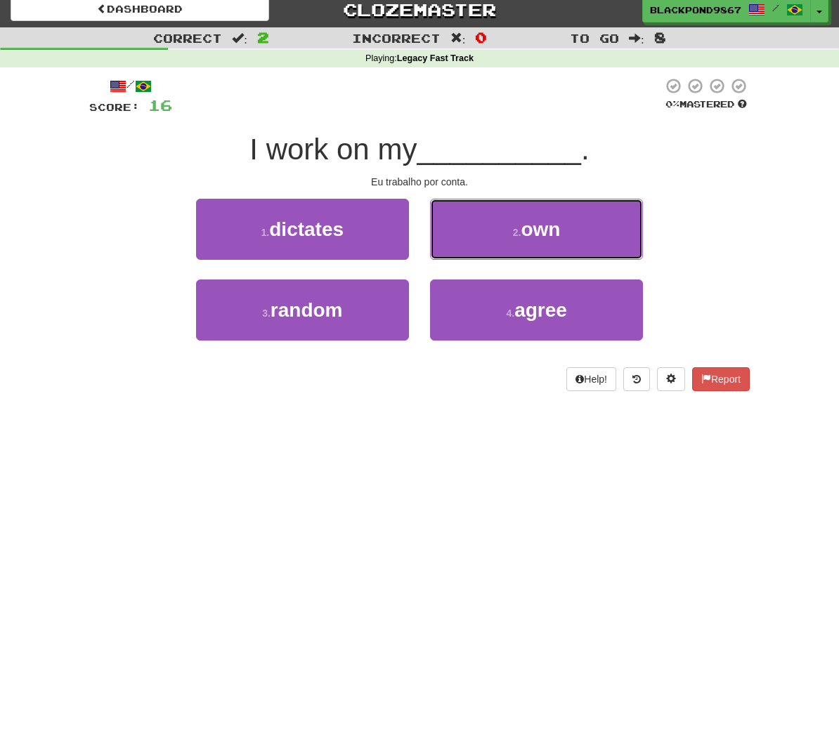
click at [560, 230] on span "own" at bounding box center [539, 229] width 39 height 22
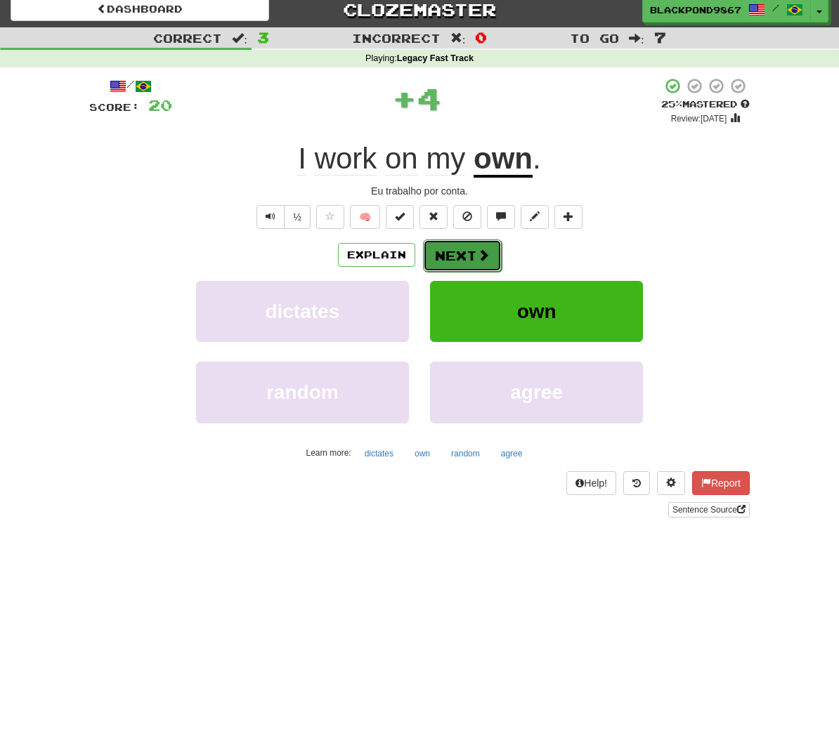
click at [457, 260] on button "Next" at bounding box center [462, 255] width 79 height 32
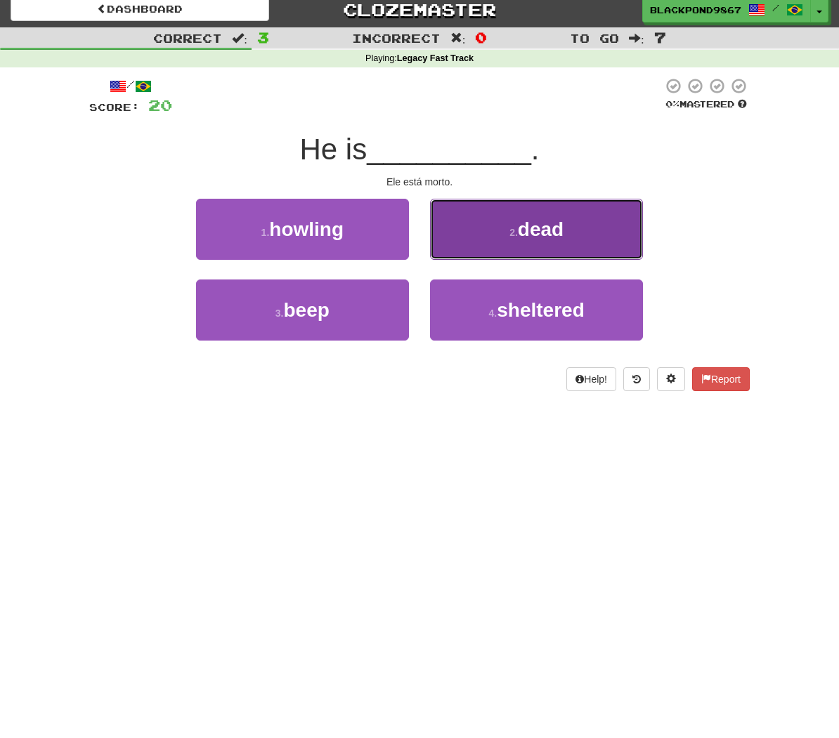
click at [546, 242] on button "2 . dead" at bounding box center [536, 229] width 213 height 61
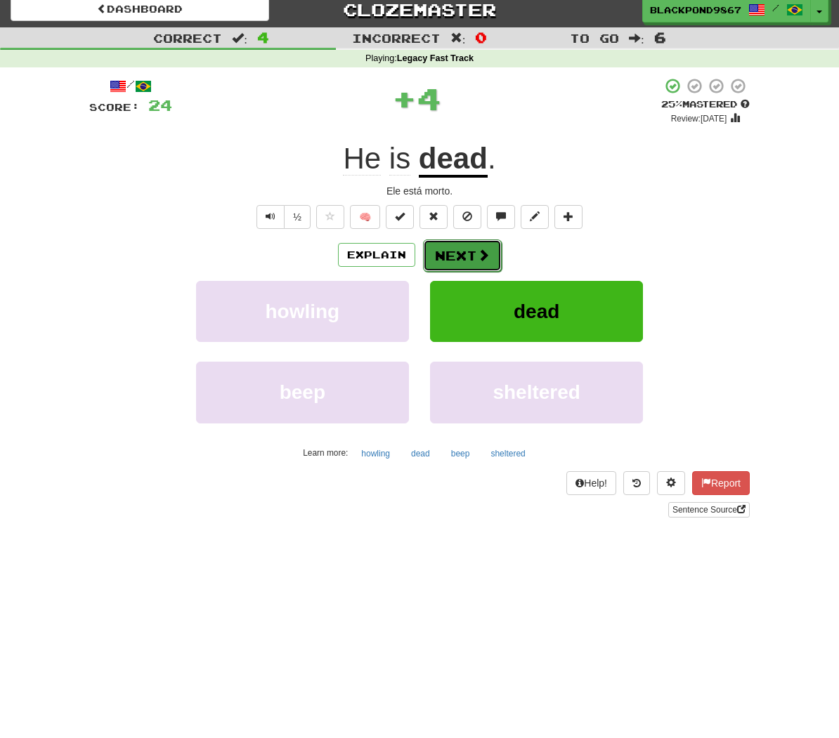
click at [477, 256] on span at bounding box center [483, 255] width 13 height 13
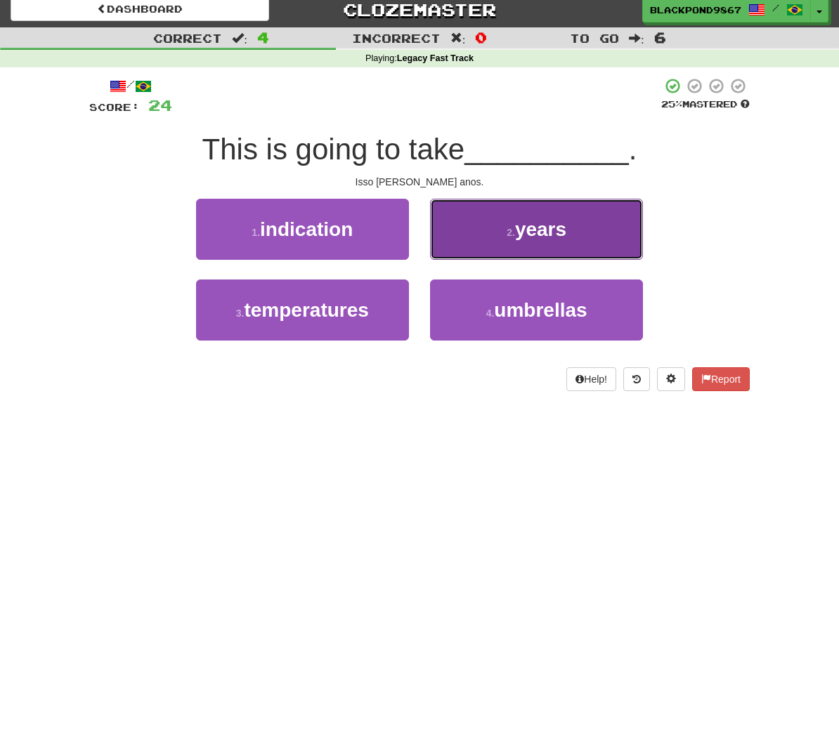
click at [485, 247] on button "2 . years" at bounding box center [536, 229] width 213 height 61
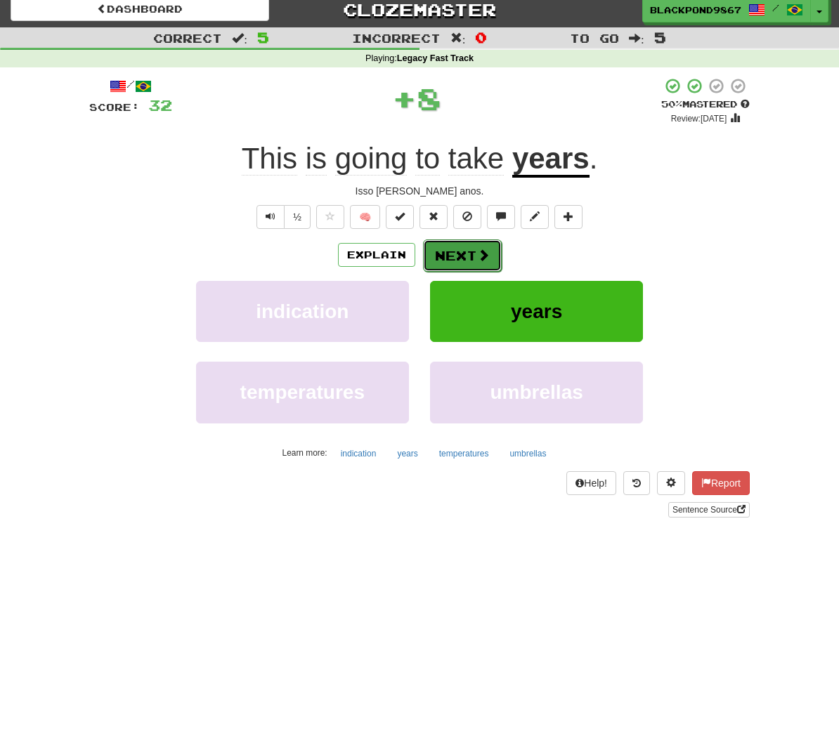
click at [479, 254] on span at bounding box center [483, 255] width 13 height 13
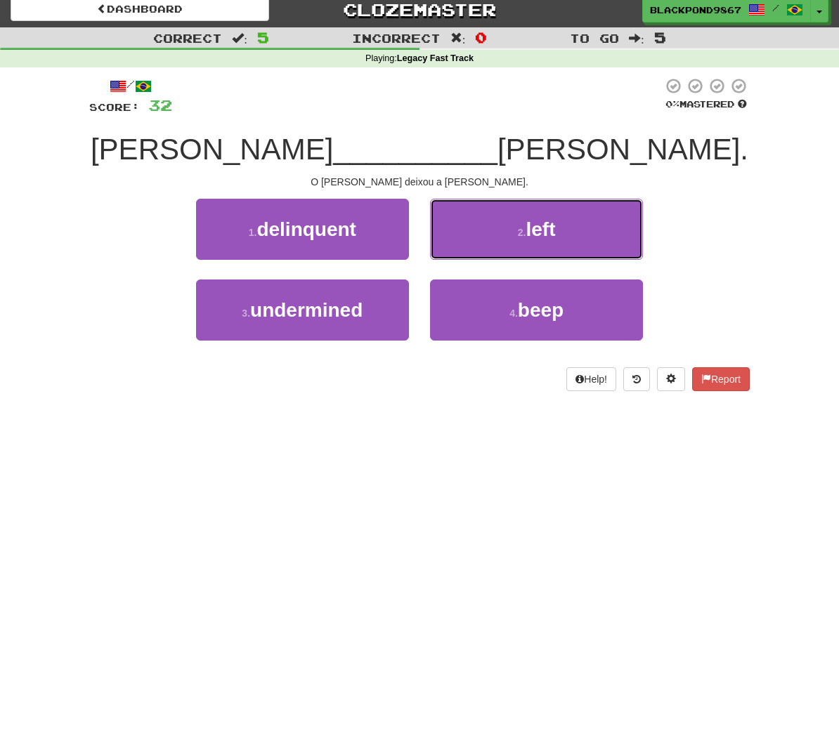
click at [479, 254] on button "2 . left" at bounding box center [536, 229] width 213 height 61
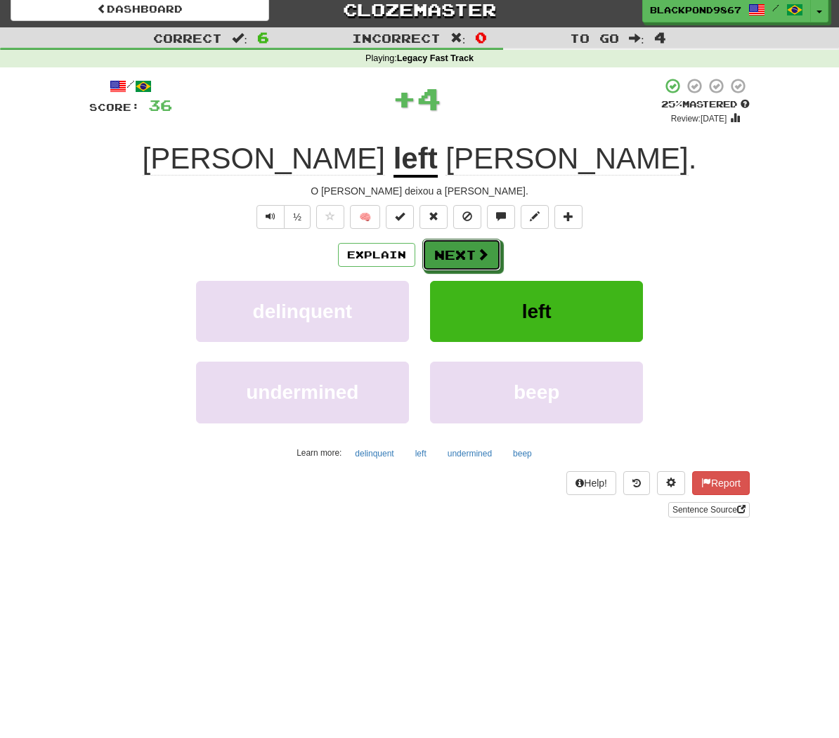
click at [479, 254] on span at bounding box center [482, 254] width 13 height 13
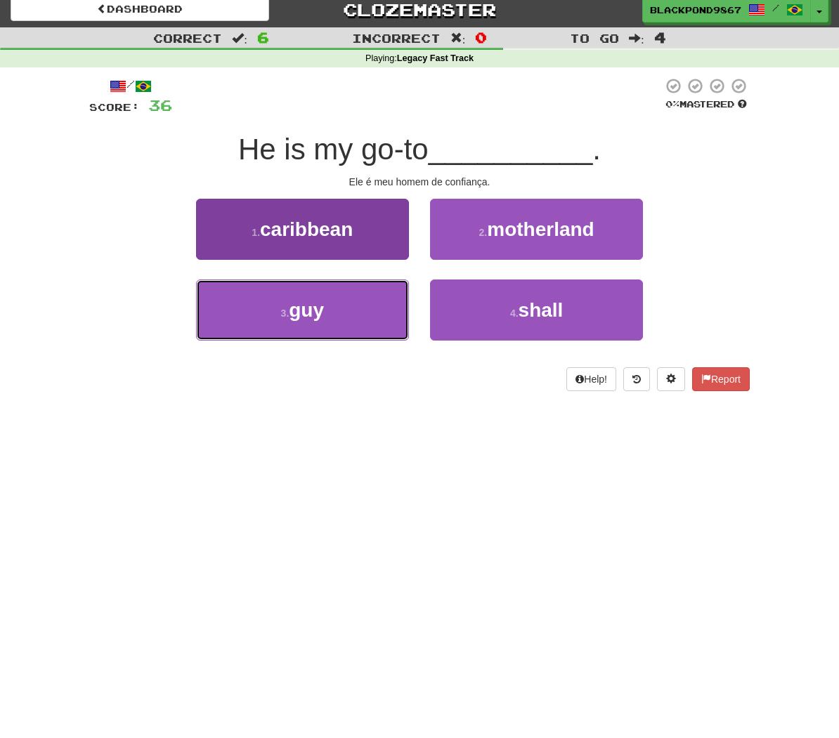
click at [381, 329] on button "3 . guy" at bounding box center [302, 310] width 213 height 61
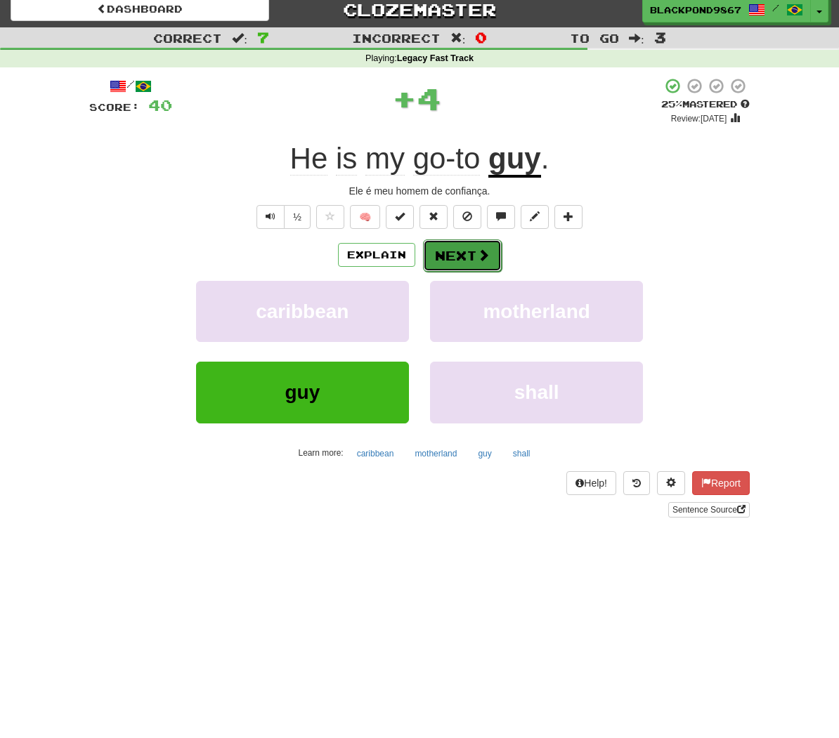
click at [494, 260] on button "Next" at bounding box center [462, 255] width 79 height 32
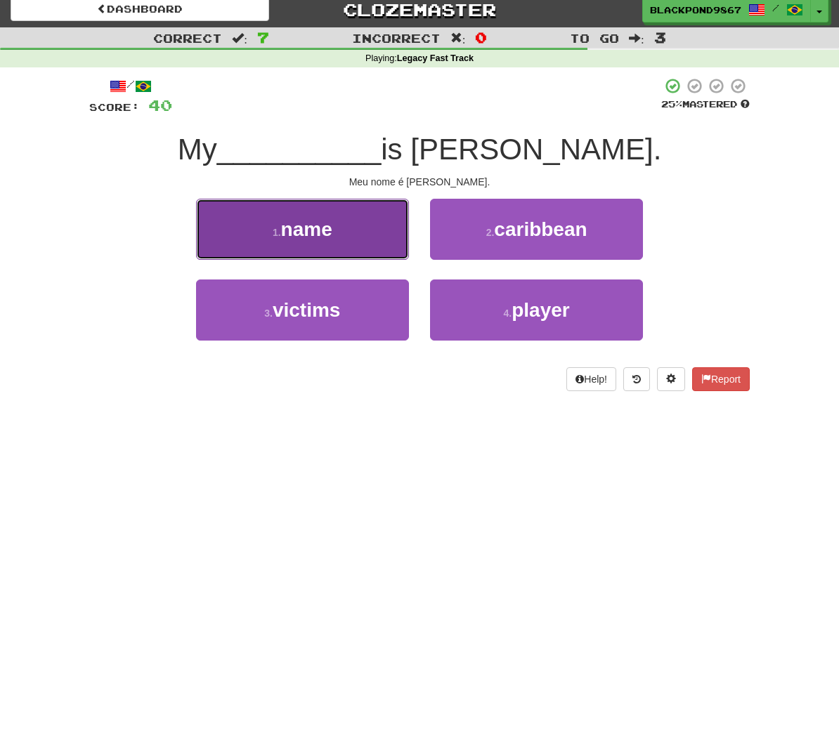
click at [281, 236] on span "name" at bounding box center [306, 229] width 51 height 22
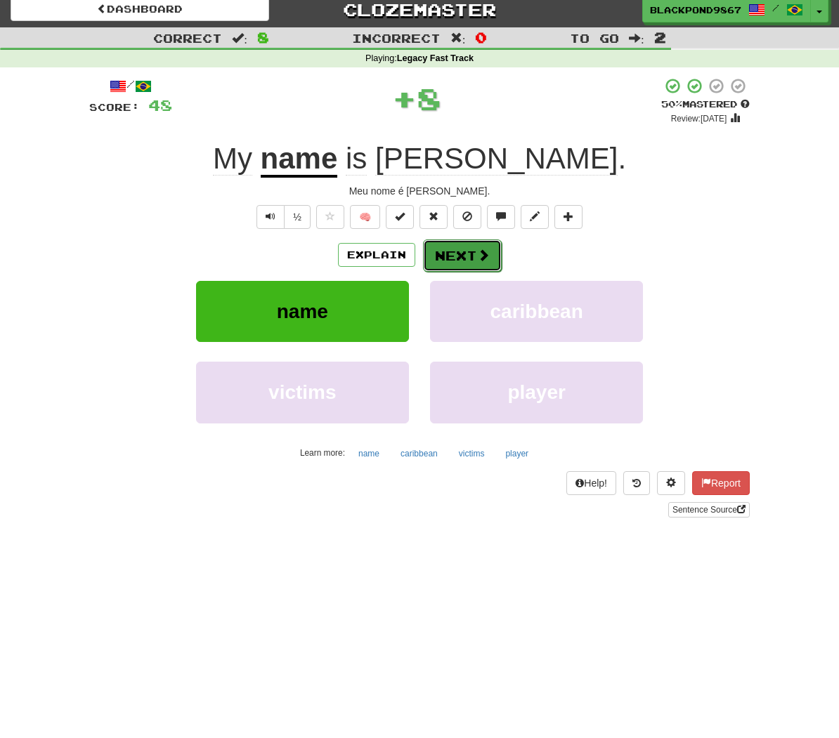
click at [443, 258] on button "Next" at bounding box center [462, 255] width 79 height 32
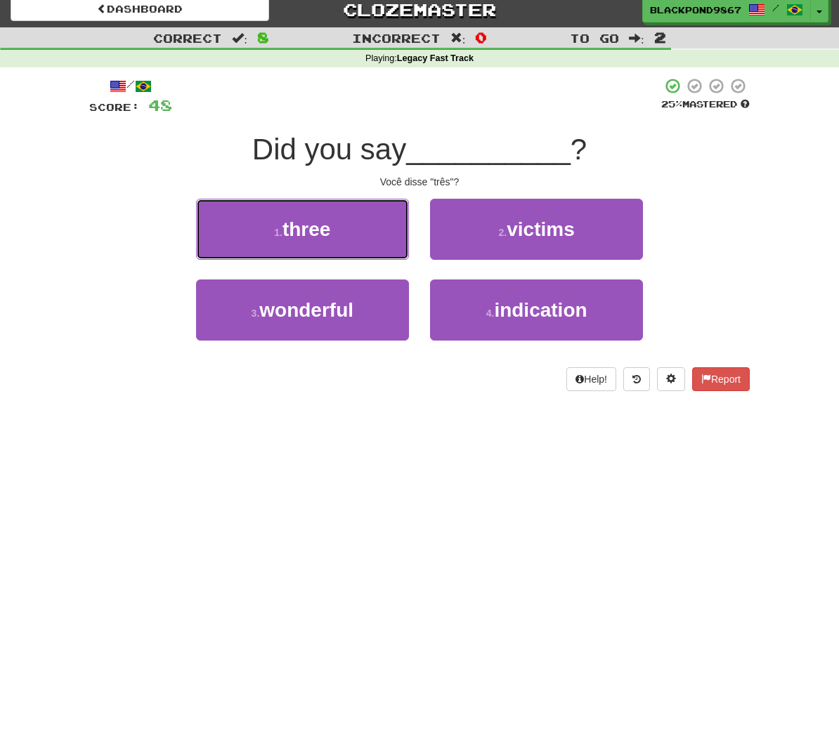
drag, startPoint x: 263, startPoint y: 235, endPoint x: 559, endPoint y: 237, distance: 296.4
click at [325, 232] on button "1 . three" at bounding box center [302, 229] width 213 height 61
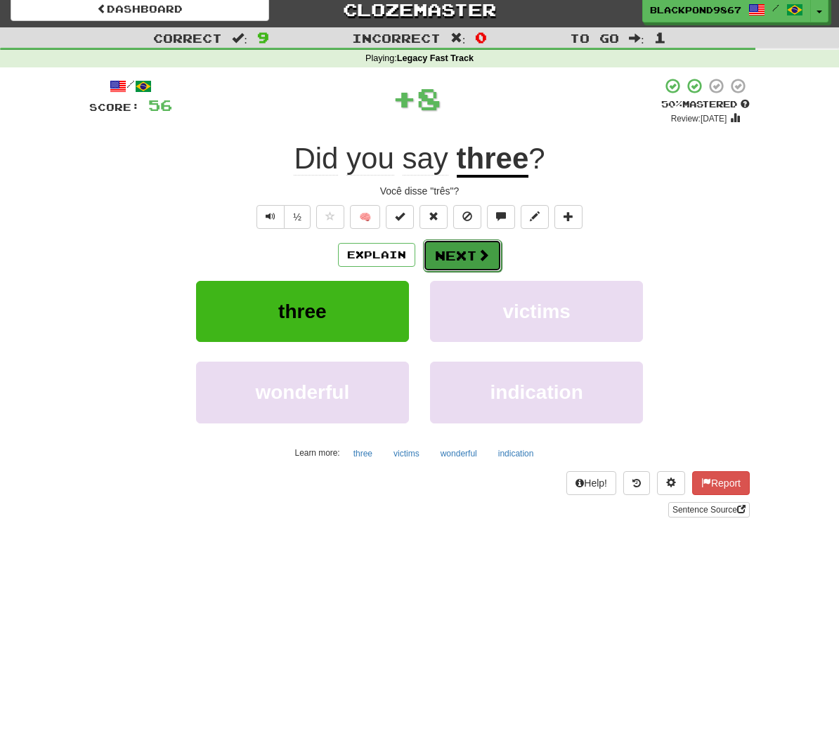
click at [465, 258] on button "Next" at bounding box center [462, 255] width 79 height 32
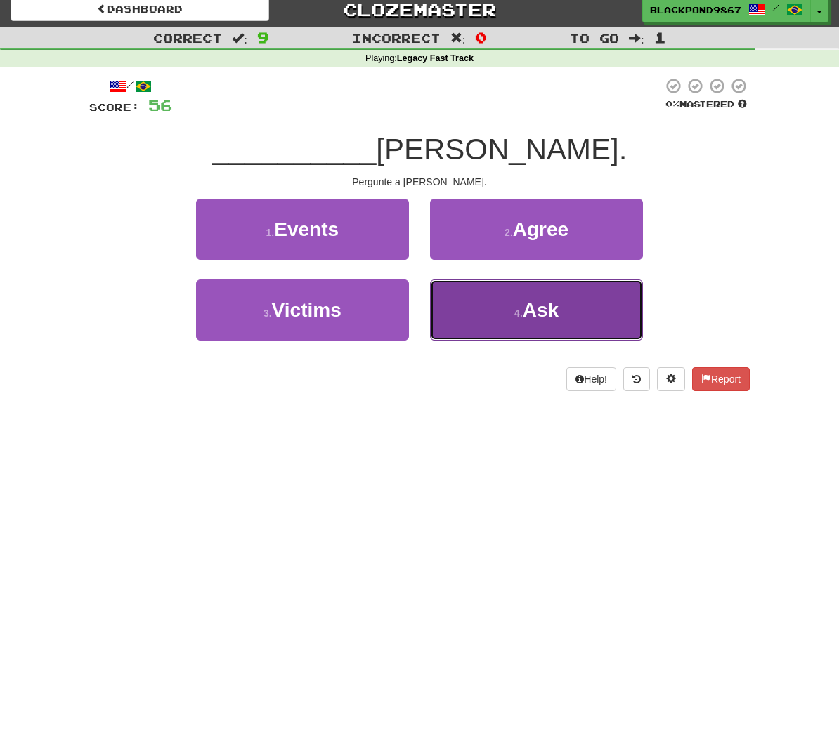
click at [533, 325] on button "4 . Ask" at bounding box center [536, 310] width 213 height 61
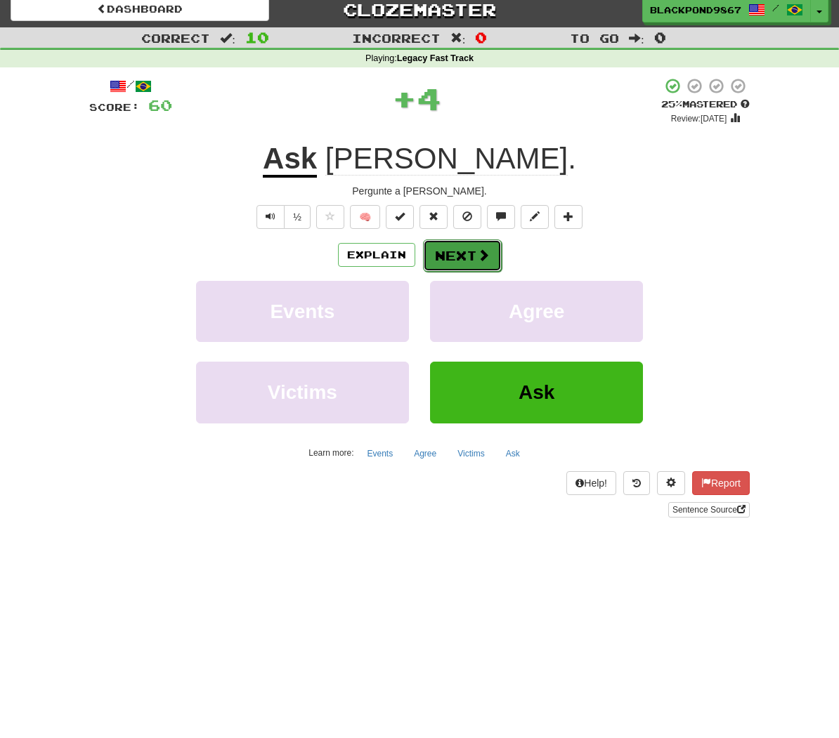
click at [466, 251] on button "Next" at bounding box center [462, 255] width 79 height 32
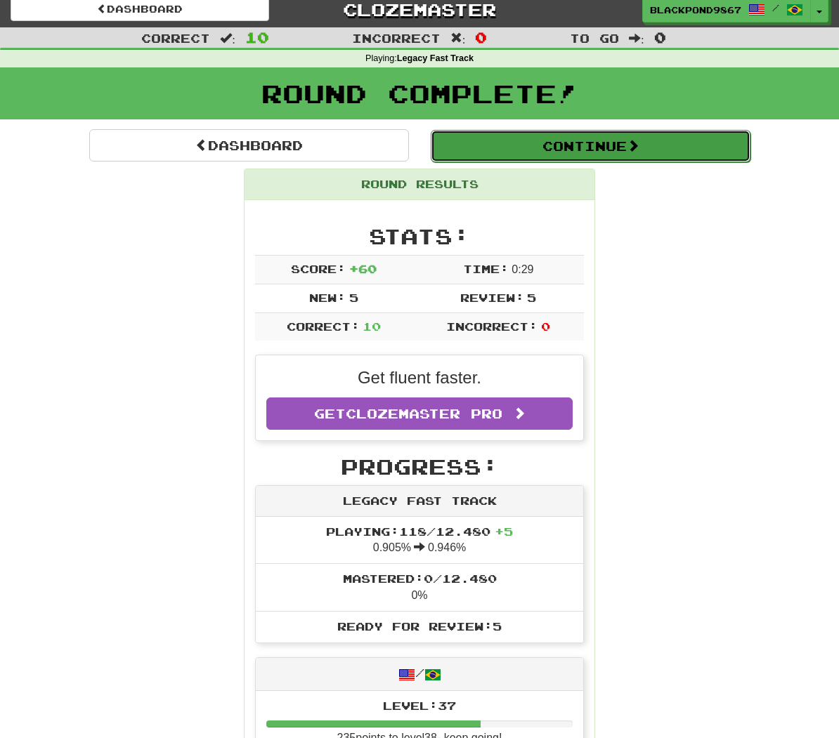
click at [635, 138] on button "Continue" at bounding box center [591, 146] width 320 height 32
